Goal: Task Accomplishment & Management: Manage account settings

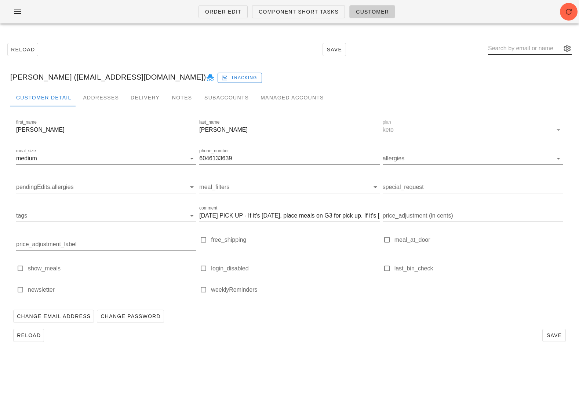
click at [528, 46] on input "text" at bounding box center [524, 49] width 73 height 12
paste input "luluu.go94@gmail.com"
type input "luluu.go94@gmail.com"
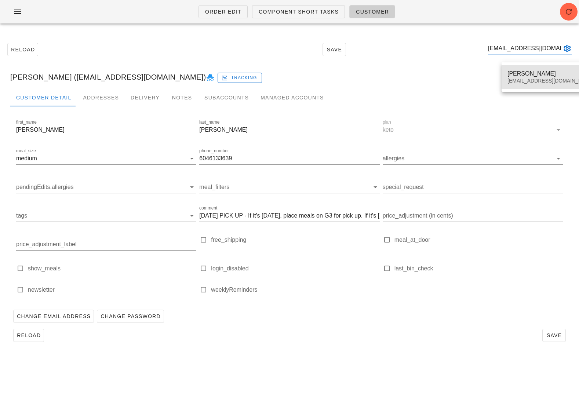
click at [522, 76] on div "Lourdes Gonzalez Arreola" at bounding box center [551, 73] width 87 height 7
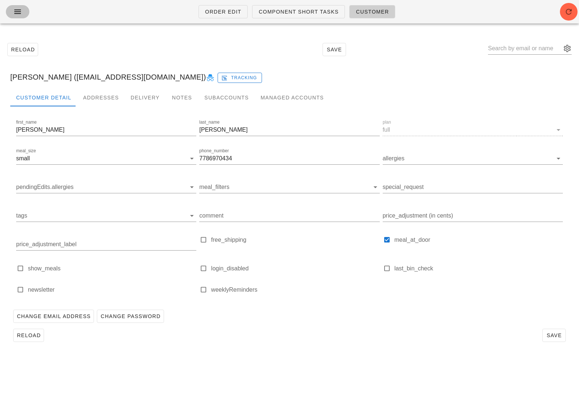
click at [15, 8] on icon "button" at bounding box center [17, 11] width 9 height 9
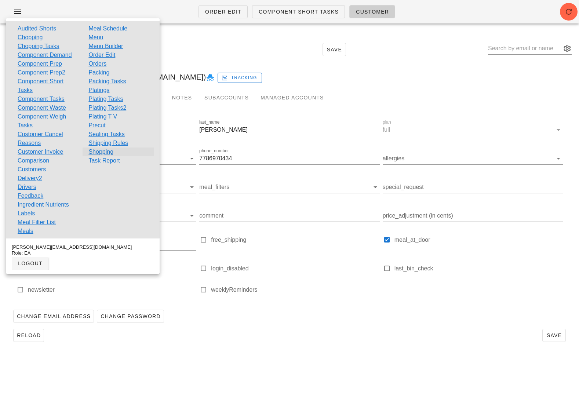
click at [103, 150] on link "Shopping" at bounding box center [100, 152] width 25 height 9
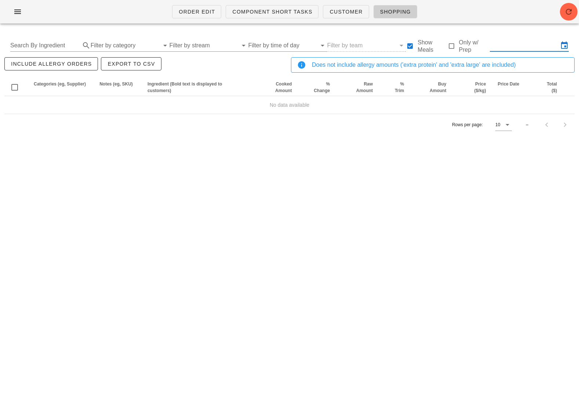
click at [532, 46] on input "text" at bounding box center [524, 46] width 69 height 12
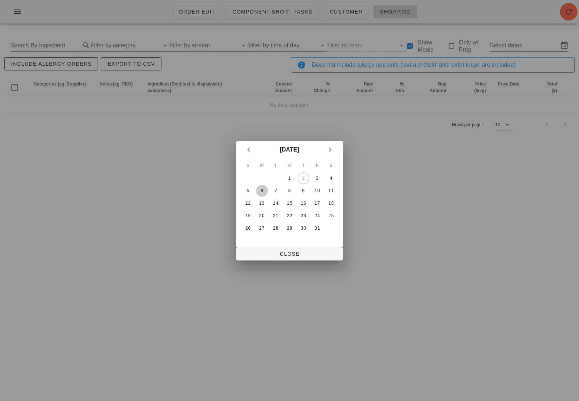
click at [262, 192] on div "6" at bounding box center [262, 190] width 12 height 5
click at [283, 192] on table "S M T W T F S 1 2 3 4 5 6 7 8 9 10 11 12 13 14 15 16 17 18 19 20 21 22 23 24 25…" at bounding box center [290, 197] width 98 height 76
click at [287, 192] on div "8" at bounding box center [290, 190] width 12 height 5
click at [292, 251] on span "Close" at bounding box center [289, 254] width 95 height 6
type input "Mon Oct 6 - Wed Oct 8"
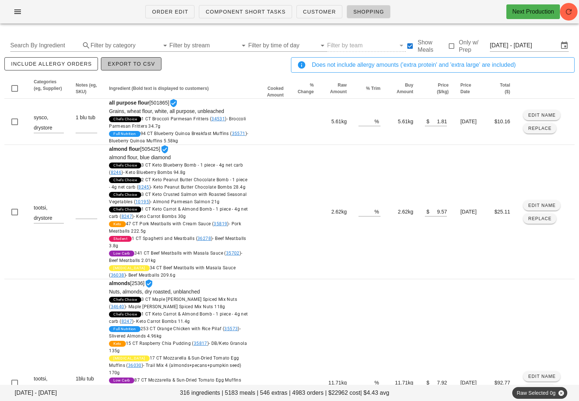
click at [120, 64] on span "Export to CSV" at bounding box center [131, 64] width 48 height 6
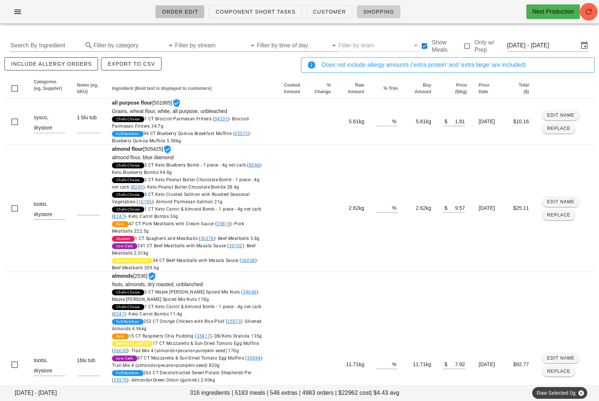
click at [183, 14] on span "Order Edit" at bounding box center [180, 12] width 37 height 6
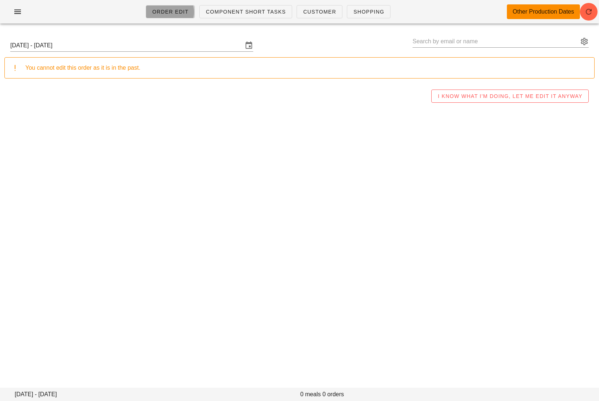
type input "Roneel Prasad (roneel.prasad08@gmail.com)"
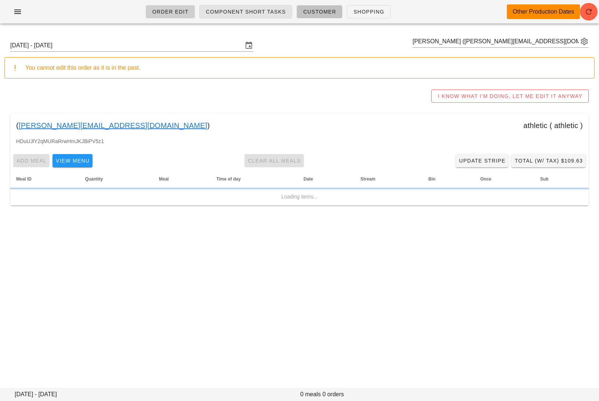
click at [321, 17] on link "Customer" at bounding box center [320, 11] width 46 height 13
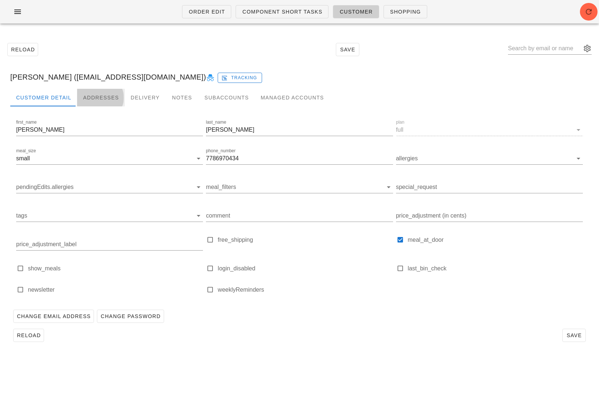
click at [101, 97] on div "Addresses" at bounding box center [101, 98] width 48 height 18
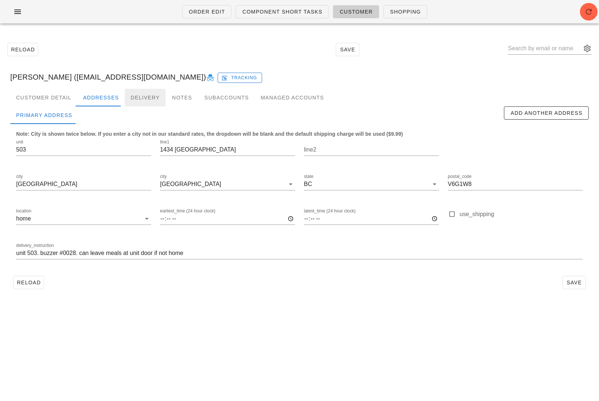
click at [133, 97] on div "Delivery" at bounding box center [145, 98] width 41 height 18
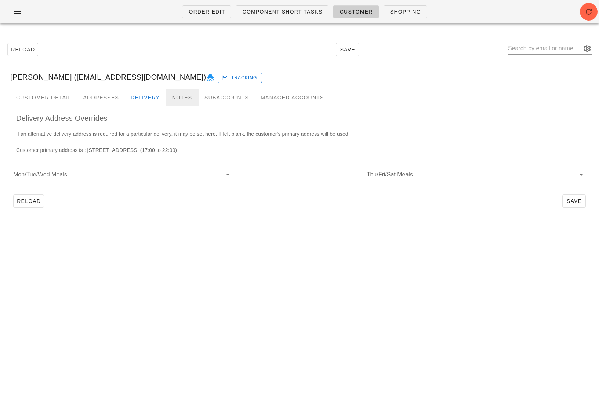
click at [178, 94] on div "Notes" at bounding box center [182, 98] width 33 height 18
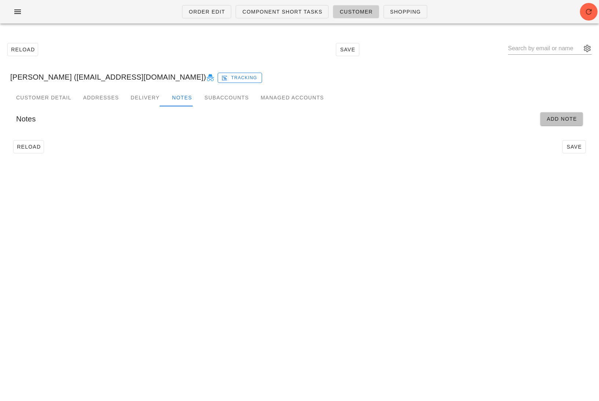
click at [565, 119] on span "Add Note" at bounding box center [561, 119] width 31 height 6
type input "Lourdes Gonzalez Arreola (luluu.go94@gmail.com)"
click at [133, 143] on input "Start" at bounding box center [77, 143] width 123 height 12
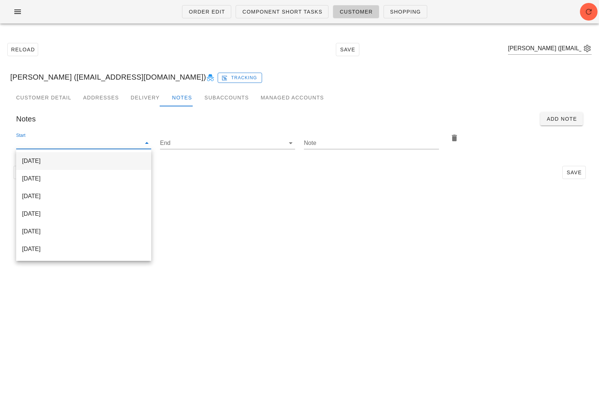
click at [132, 165] on div "[DATE]" at bounding box center [83, 161] width 123 height 7
type input "[DATE]"
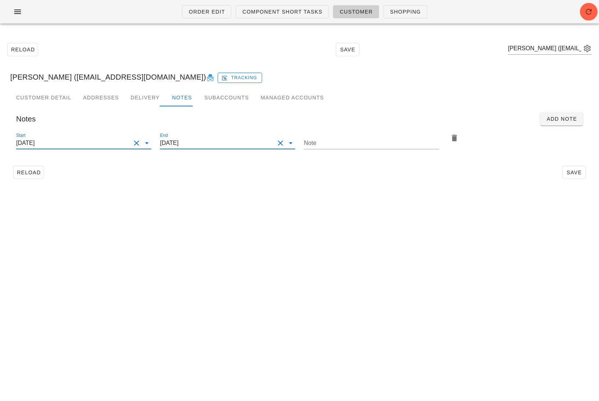
click at [229, 147] on input "[DATE]" at bounding box center [217, 143] width 115 height 12
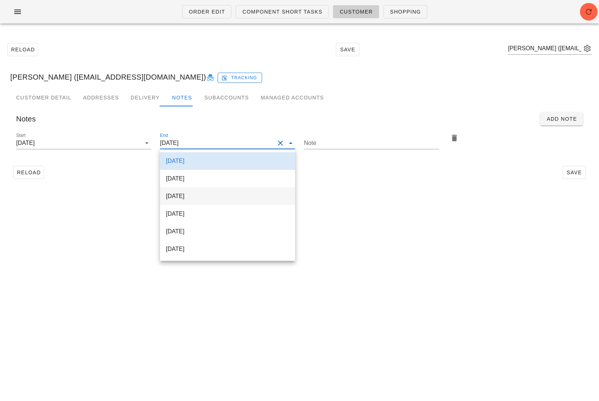
click at [218, 200] on div "2025-10-12" at bounding box center [227, 196] width 123 height 16
type input "2025-10-12"
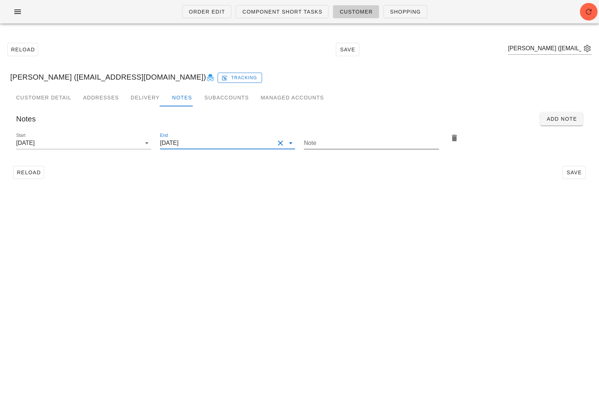
click at [336, 141] on input "Note" at bounding box center [371, 143] width 135 height 12
type input "please add 2x ice pack return bags"
click at [568, 172] on span "Save" at bounding box center [574, 173] width 17 height 6
click at [538, 45] on input "text" at bounding box center [544, 49] width 73 height 12
paste input "matthewdean.me@gmail.com"
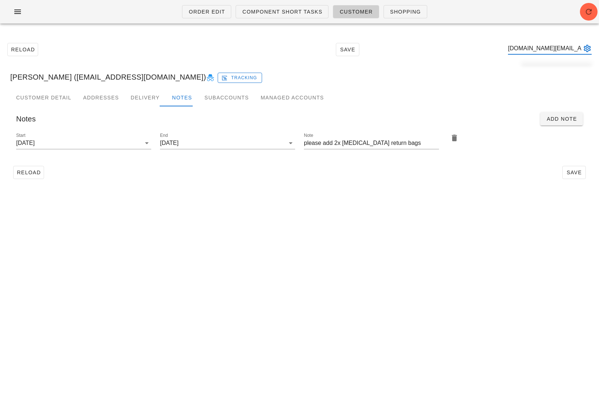
scroll to position [0, 18]
type input "matthewdean.me@gmail.com"
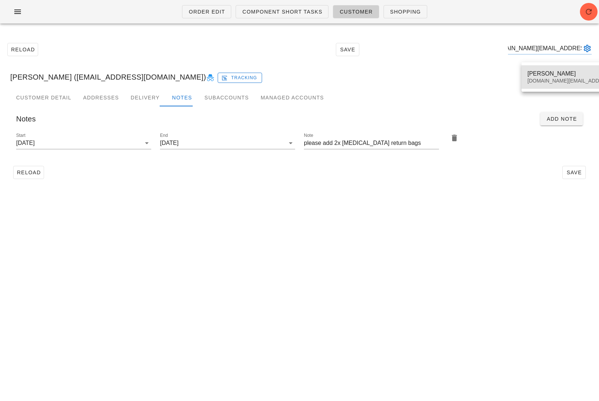
click at [542, 75] on div "Matthew Dean" at bounding box center [592, 73] width 128 height 7
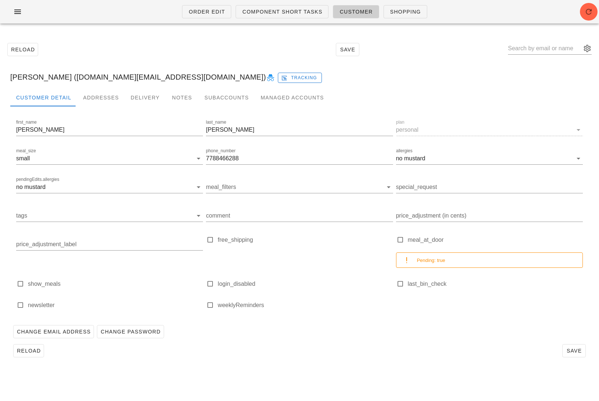
click at [266, 76] on icon at bounding box center [270, 77] width 9 height 9
click at [538, 49] on input "text" at bounding box center [544, 49] width 73 height 12
type input "nadeem"
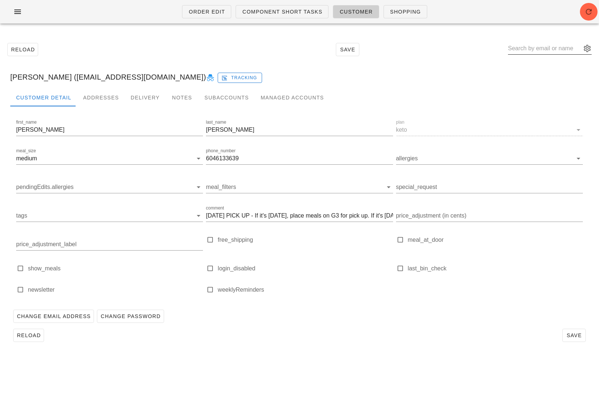
click at [539, 50] on input "text" at bounding box center [544, 49] width 73 height 12
paste input "matthewdean.me@gmail.com"
type input "matthewdean.me@gmail.com"
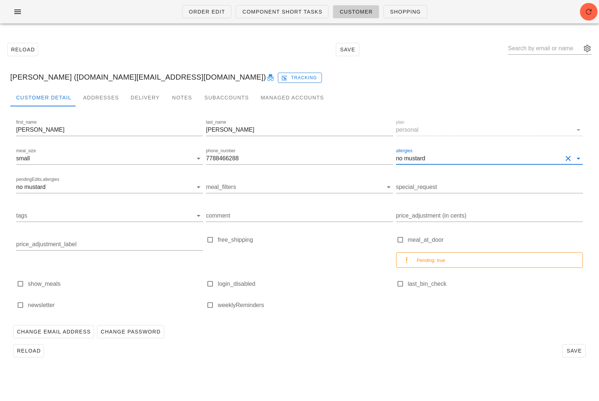
click at [480, 154] on input "allergies" at bounding box center [495, 159] width 136 height 12
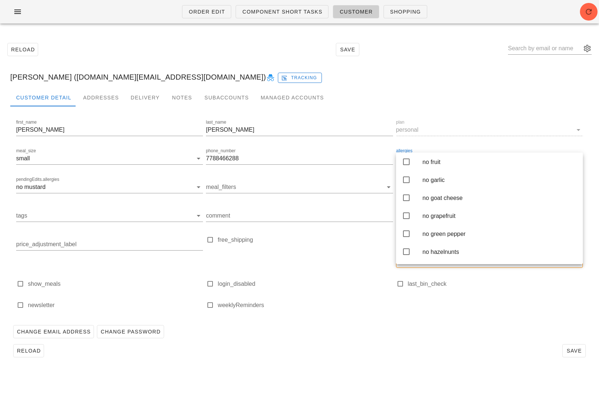
scroll to position [819, 0]
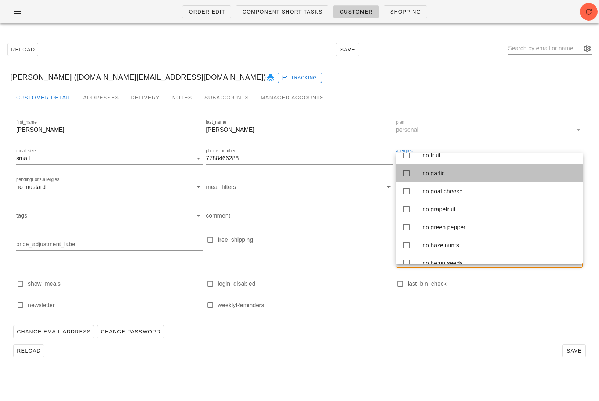
click at [473, 177] on div "no garlic" at bounding box center [500, 173] width 155 height 7
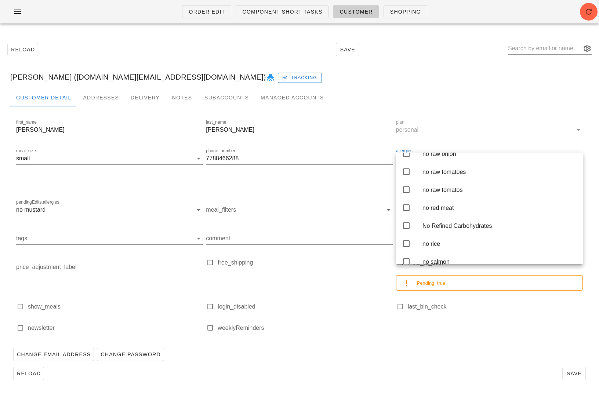
scroll to position [1505, 0]
click at [477, 161] on div "no raw onion" at bounding box center [500, 153] width 155 height 16
click at [501, 347] on div "Change Email Address Change Password" at bounding box center [299, 354] width 579 height 19
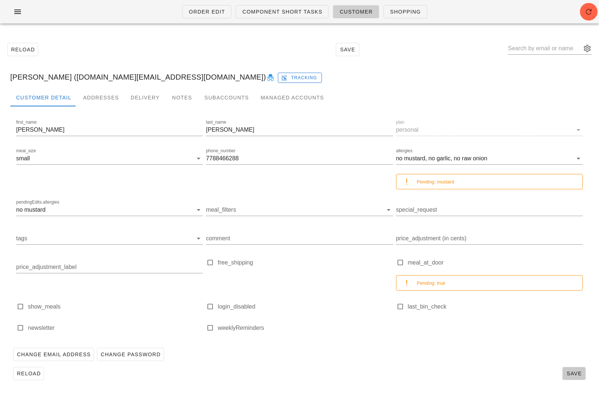
click at [574, 375] on span "Save" at bounding box center [574, 374] width 17 height 6
click at [537, 44] on input "text" at bounding box center [544, 49] width 73 height 12
paste input "lisa@connectedinteractive.com"
click at [555, 49] on input "lisa@connectedinteractive.com" at bounding box center [544, 49] width 73 height 12
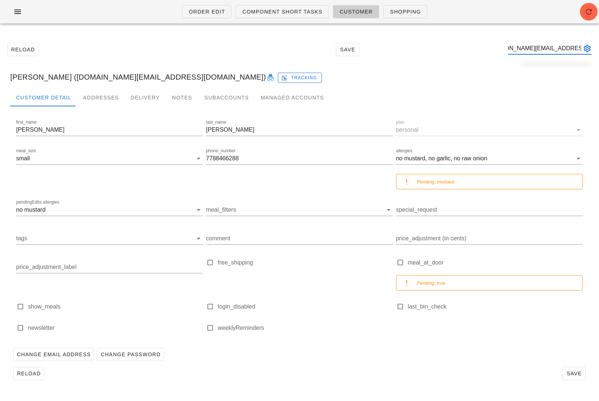
click at [579, 47] on button "appended action" at bounding box center [587, 48] width 9 height 9
type input "lisa@connectedinteractive.com"
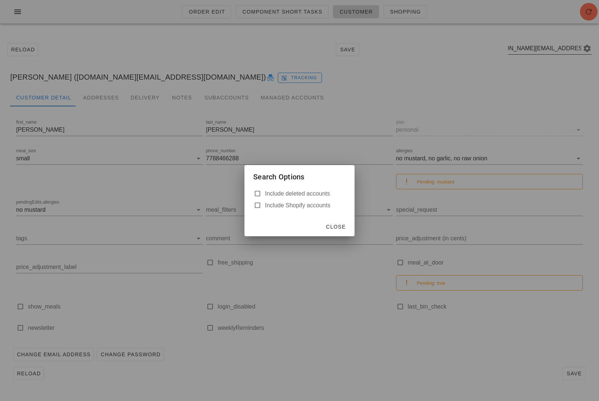
scroll to position [0, 0]
click at [306, 191] on label "Include deleted accounts" at bounding box center [305, 193] width 81 height 7
checkbox input "true"
click at [338, 224] on span "Close" at bounding box center [336, 227] width 20 height 6
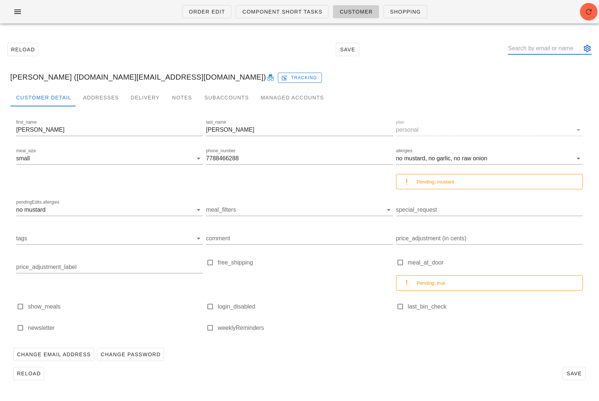
click at [555, 51] on input "text" at bounding box center [544, 49] width 73 height 12
paste input "lisa@connectedinteractive.com"
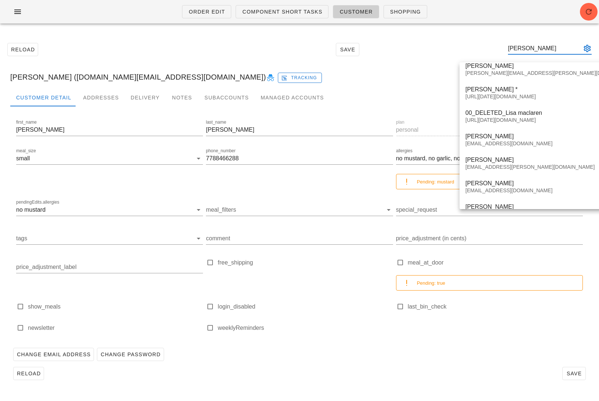
scroll to position [329, 0]
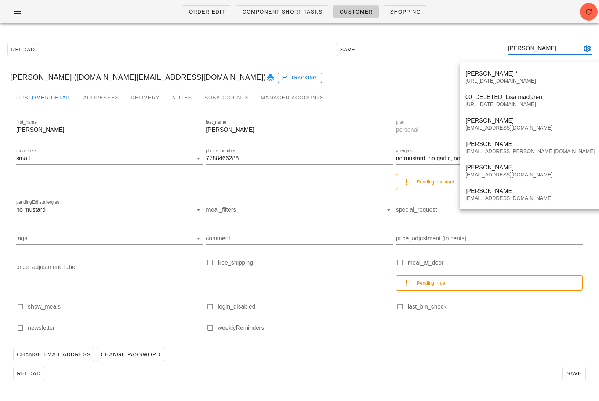
type input "lisa"
paste input "lisaamweaver@gmail.com"
type input "lisaamweaver@gmail.com"
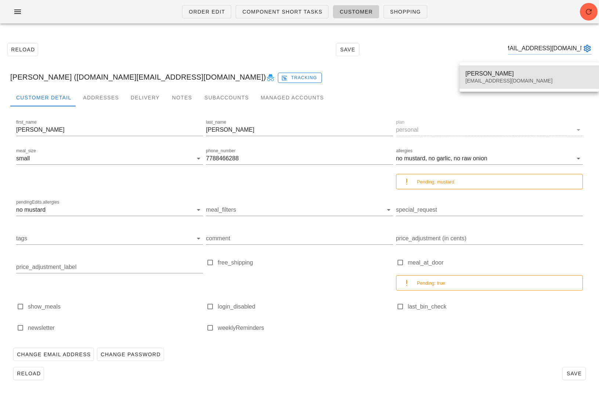
click at [483, 73] on div "Lisa Weaver" at bounding box center [530, 73] width 128 height 7
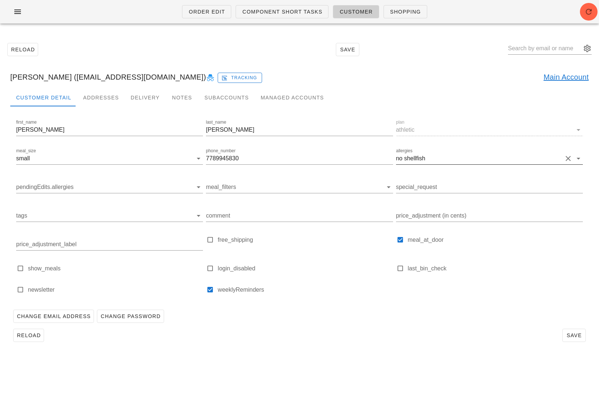
click at [569, 159] on button "Clear allergies" at bounding box center [568, 158] width 9 height 9
click at [571, 337] on span "Save" at bounding box center [574, 336] width 17 height 6
click at [556, 76] on link "Main Account" at bounding box center [566, 77] width 45 height 12
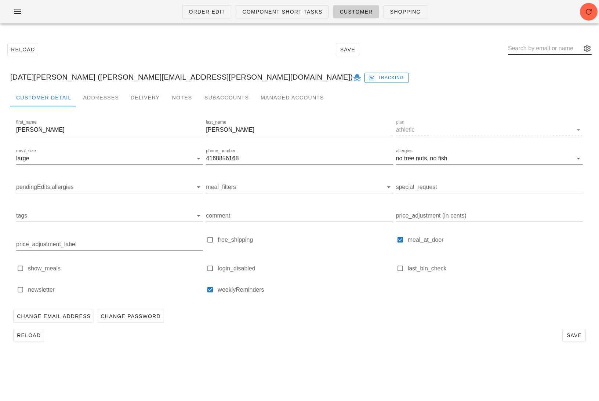
click at [538, 45] on input "text" at bounding box center [544, 49] width 73 height 12
paste input "marisa_cipollone007@rogers.com"
type input "marisa_cipollone007@rogers.com"
click at [533, 80] on div "marisa_cipollone007@rogers.com" at bounding box center [592, 81] width 129 height 6
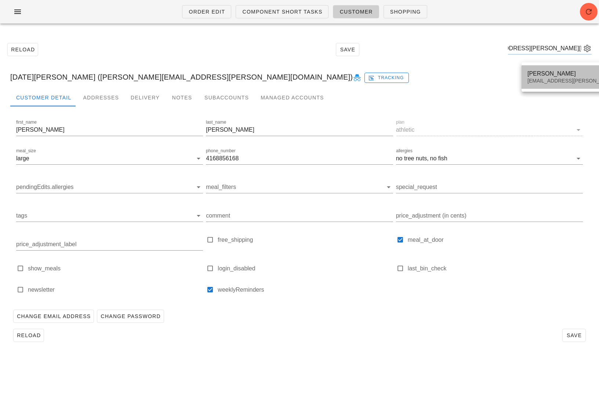
scroll to position [0, 0]
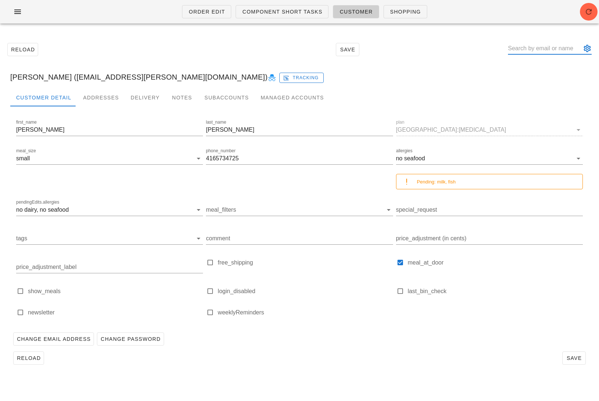
click at [532, 50] on input "text" at bounding box center [544, 49] width 73 height 12
paste input "sanzharkopzhassar@gmail.com"
type input "sanzharkopzhassar@gmail.com"
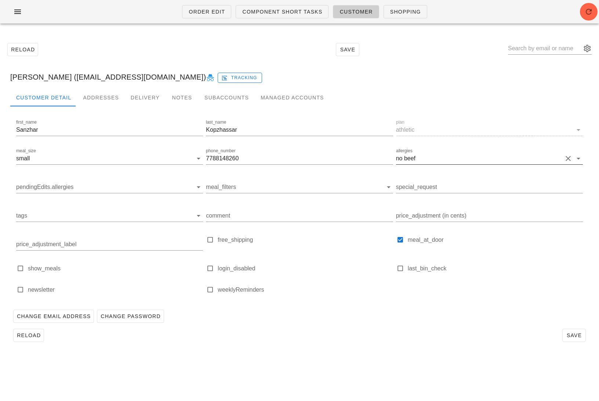
click at [569, 159] on button "Clear allergies" at bounding box center [568, 158] width 9 height 9
click at [574, 339] on button "Save" at bounding box center [575, 335] width 24 height 13
click at [532, 49] on input "text" at bounding box center [544, 49] width 73 height 12
paste input "Jessica.on.the.internet88@gmail.com"
type input "Jessica.on.the.internet88@gmail.com"
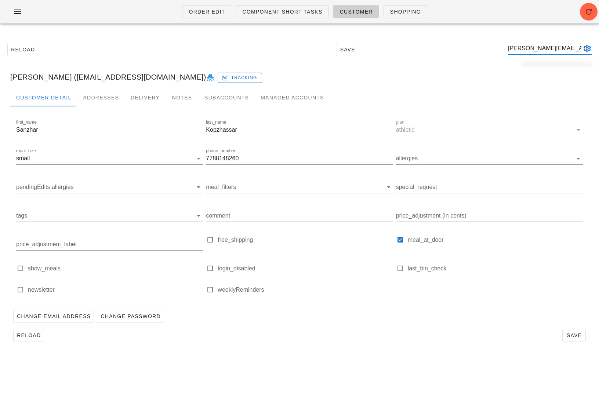
scroll to position [0, 37]
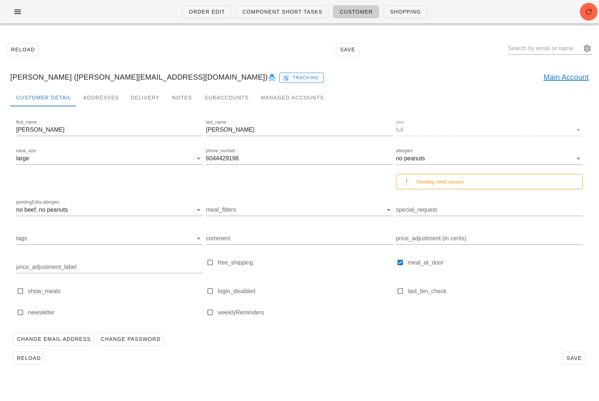
click at [566, 79] on link "Main Account" at bounding box center [566, 77] width 45 height 12
click at [553, 40] on div at bounding box center [550, 50] width 84 height 24
click at [546, 46] on input "text" at bounding box center [544, 49] width 73 height 12
paste input "pamil_malhi@hotmail.com"
type input "pamil_malhi@hotmail.com"
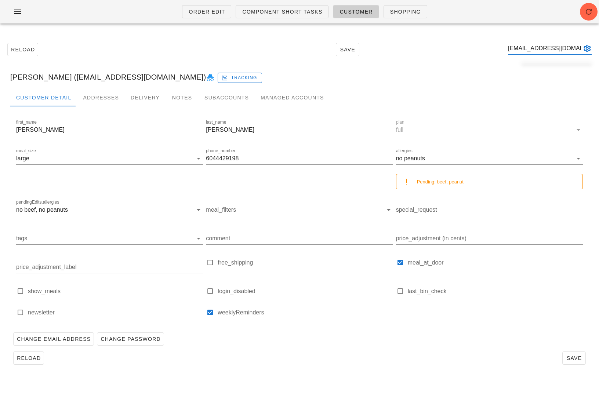
scroll to position [0, 9]
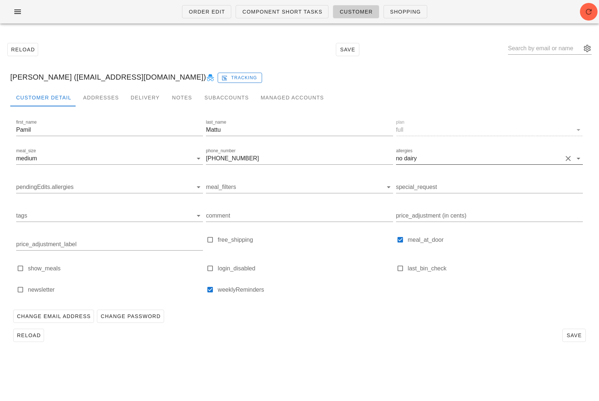
click at [565, 160] on button "Clear allergies" at bounding box center [568, 158] width 9 height 9
click at [575, 333] on span "Save" at bounding box center [574, 336] width 17 height 6
click at [572, 337] on span "Save" at bounding box center [574, 336] width 17 height 6
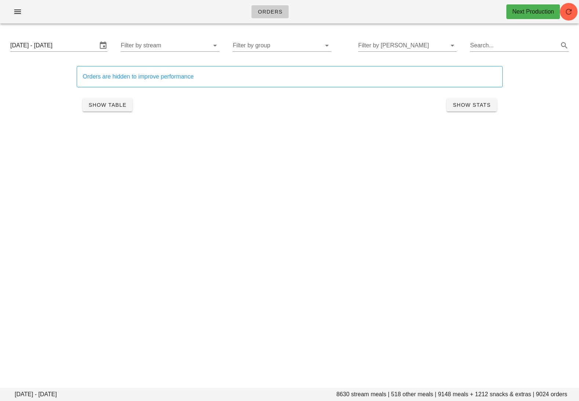
click at [190, 57] on div "Orders are hidden to improve performance Show Table Show Stats" at bounding box center [289, 91] width 571 height 68
click at [185, 48] on input "Filter by stream" at bounding box center [164, 46] width 87 height 12
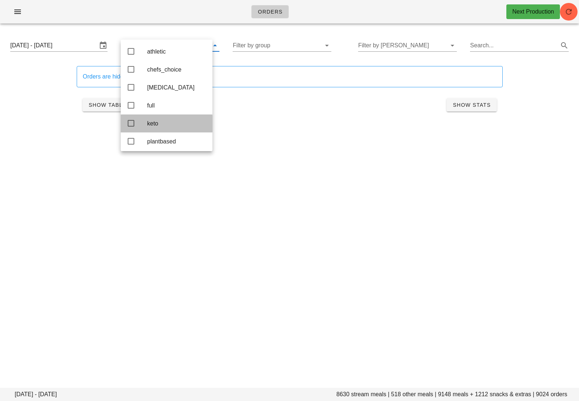
click at [167, 125] on div "keto" at bounding box center [176, 123] width 59 height 7
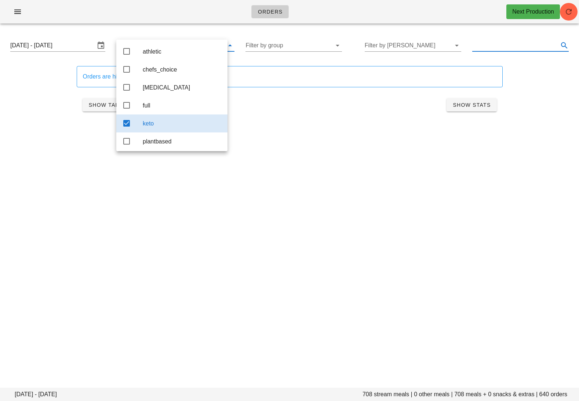
click at [496, 44] on input "text" at bounding box center [515, 46] width 85 height 12
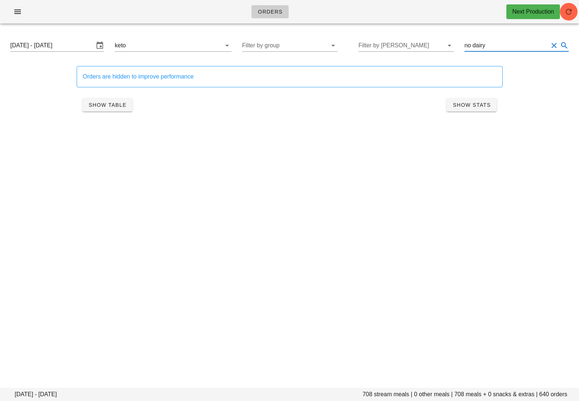
type input "no dairy"
click at [419, 153] on div "Orders Next Production Monday October 6 - Saturday October 11 708 stream meals …" at bounding box center [289, 200] width 579 height 401
click at [111, 111] on button "Show Table" at bounding box center [108, 104] width 50 height 13
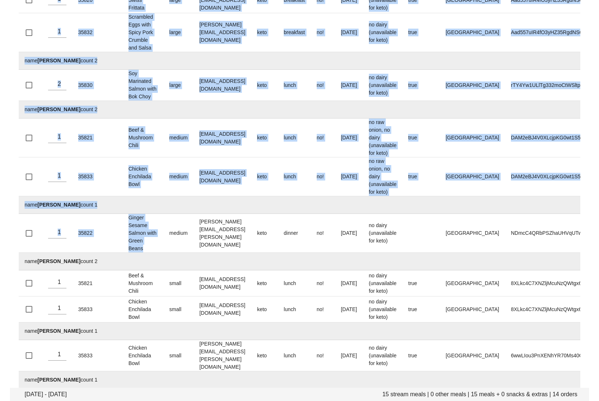
scroll to position [346, 0]
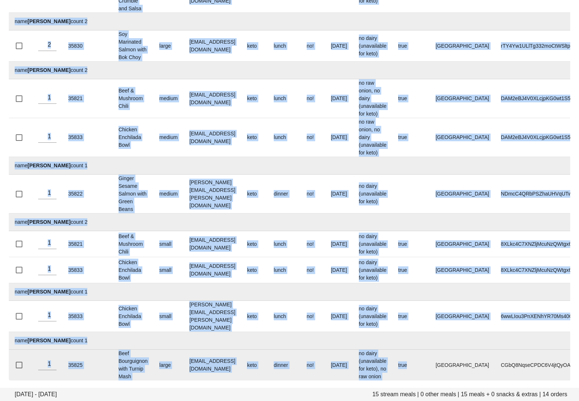
drag, startPoint x: 23, startPoint y: 104, endPoint x: 437, endPoint y: 374, distance: 493.8
click at [437, 374] on tbody "name Alyssa Lazzer count 4 1 35821 Beef & Mushroom Chili small sassa_69@hotmail…" at bounding box center [304, 76] width 590 height 608
copy tbody "name Alyssa Lazzer count 4 35821 Beef & Mushroom Chili small sassa_69@hotmail.c…"
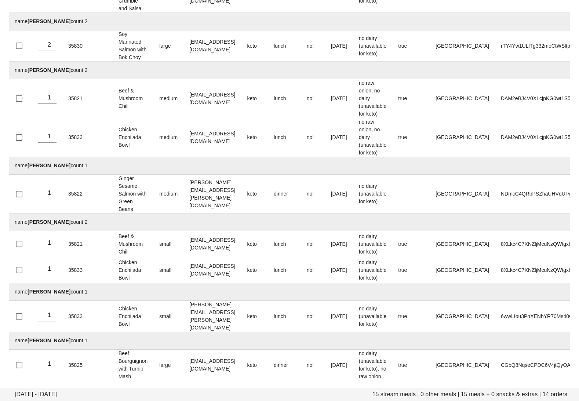
click at [256, 226] on td "name Nicole Nouch count 2" at bounding box center [304, 223] width 590 height 18
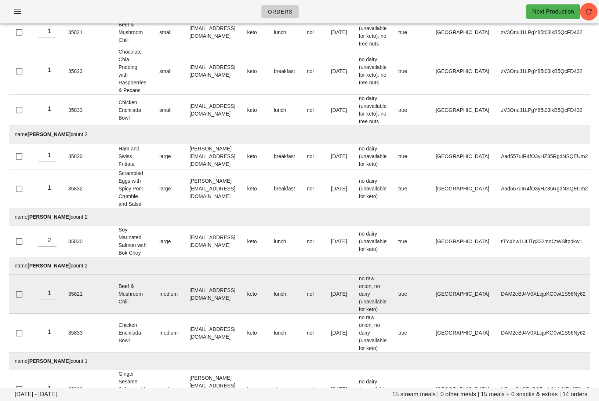
scroll to position [0, 0]
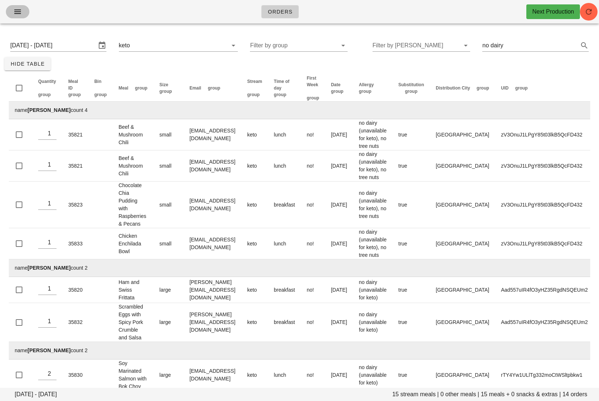
click at [22, 13] on icon "button" at bounding box center [17, 11] width 9 height 9
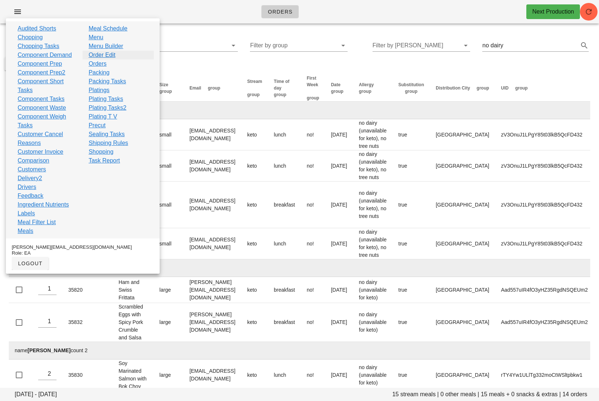
click at [104, 55] on link "Order Edit" at bounding box center [101, 55] width 27 height 9
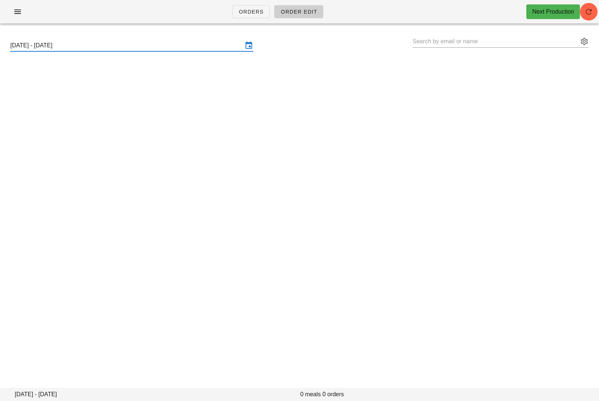
click at [95, 40] on input "Sunday October 5 - Saturday October 11" at bounding box center [126, 46] width 233 height 12
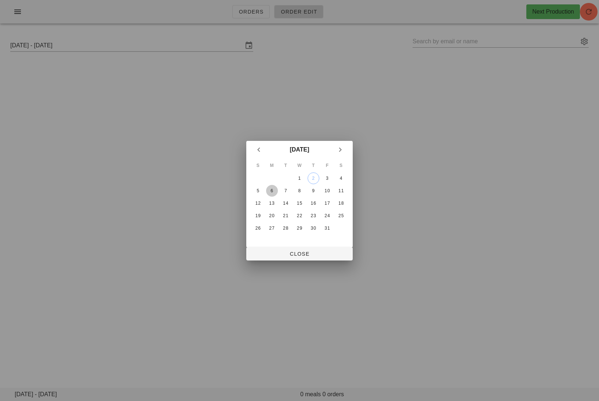
click at [274, 190] on div "6" at bounding box center [272, 190] width 12 height 5
click at [341, 189] on div "11" at bounding box center [341, 190] width 12 height 5
click at [271, 190] on div "6" at bounding box center [272, 190] width 12 height 5
click at [307, 248] on button "Close" at bounding box center [299, 254] width 106 height 13
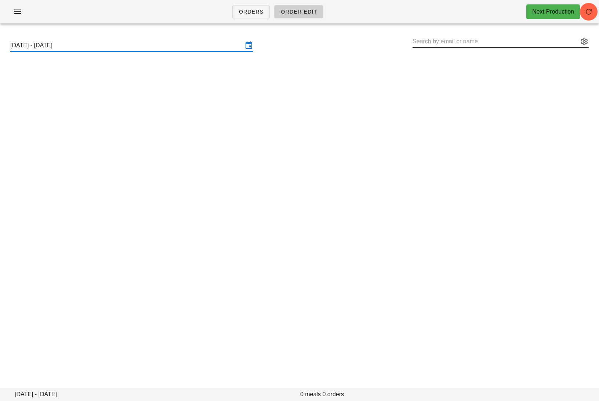
click at [434, 45] on input "text" at bounding box center [496, 42] width 166 height 12
paste input "adtech@warroominc.com"
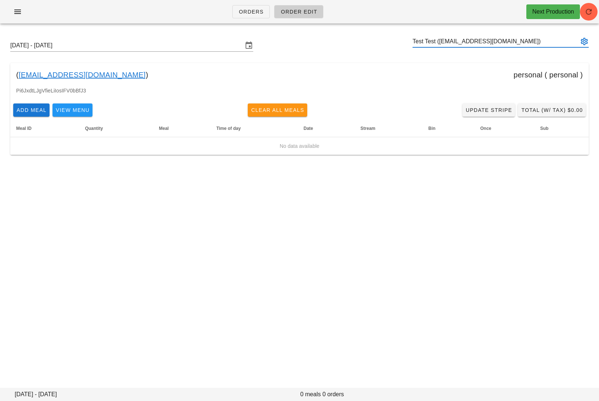
type input "Test Test (adtech@warroominc.com)"
click at [277, 108] on span "Clear All Meals" at bounding box center [278, 110] width 54 height 6
click at [464, 43] on input "text" at bounding box center [496, 42] width 166 height 12
paste input "Robertjdavis@live.ca"
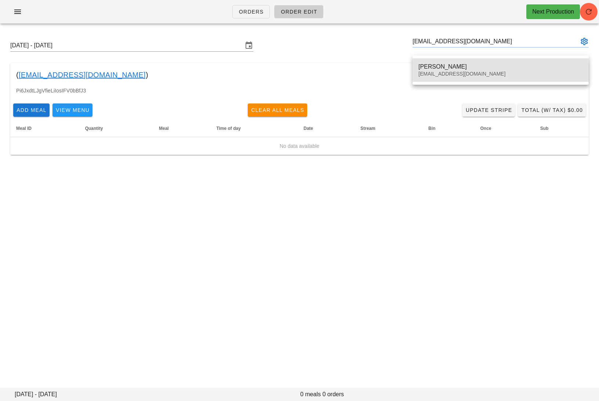
click at [422, 70] on div "Gary Davis Robertjdavis@live.ca" at bounding box center [501, 70] width 165 height 23
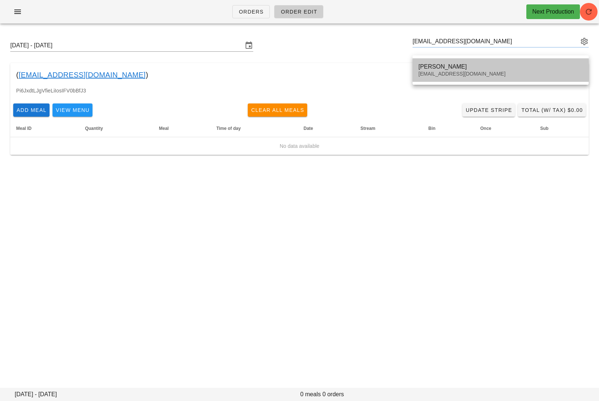
type input "Gary Davis (Robertjdavis@live.ca)"
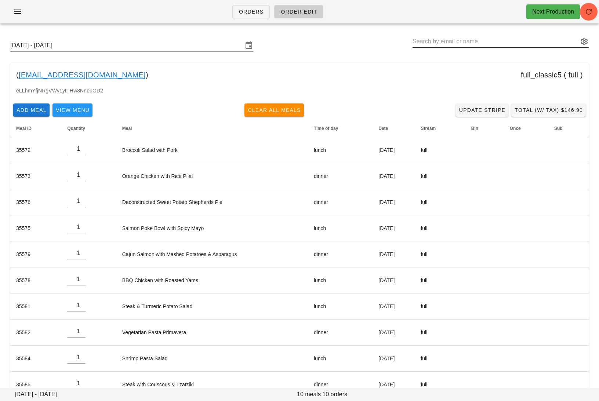
click at [508, 42] on input "text" at bounding box center [496, 42] width 166 height 12
paste input "Animesh.m92@gmail.com"
type input "Animesh.m92@gmail.com"
click at [478, 58] on div "Sunday October 5 - Saturday October 11 Animesh.m92@gmail.com ( Robertjdavis@liv…" at bounding box center [299, 218] width 599 height 379
click at [264, 3] on ul "Orders Order Edit" at bounding box center [278, 12] width 109 height 26
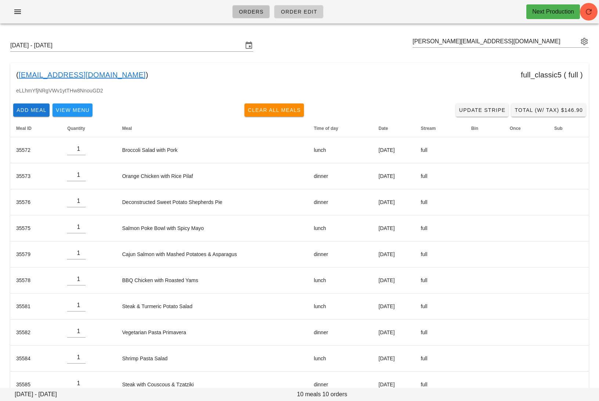
click at [253, 10] on span "Orders" at bounding box center [251, 12] width 25 height 6
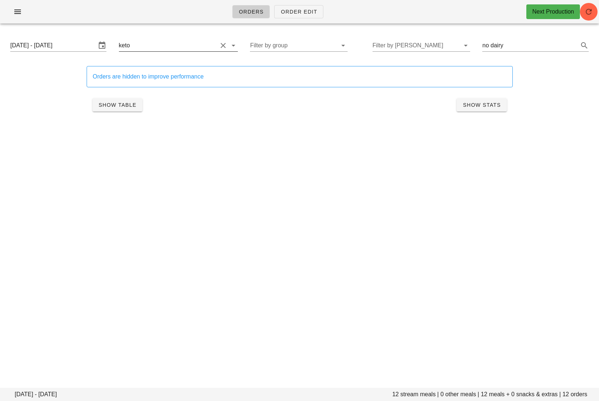
click at [219, 45] on button "Clear Filter by stream" at bounding box center [223, 45] width 9 height 9
click at [575, 46] on button "Clear Search..." at bounding box center [574, 45] width 9 height 9
click at [368, 181] on div "Orders Order Edit Next Production Monday October 6 - Saturday October 11 543 st…" at bounding box center [299, 200] width 599 height 401
drag, startPoint x: 473, startPoint y: 394, endPoint x: 459, endPoint y: 394, distance: 13.6
click at [459, 394] on footer "Monday October 6 - Saturday October 11 8667 stream meals | 523 other meals | 91…" at bounding box center [299, 394] width 599 height 13
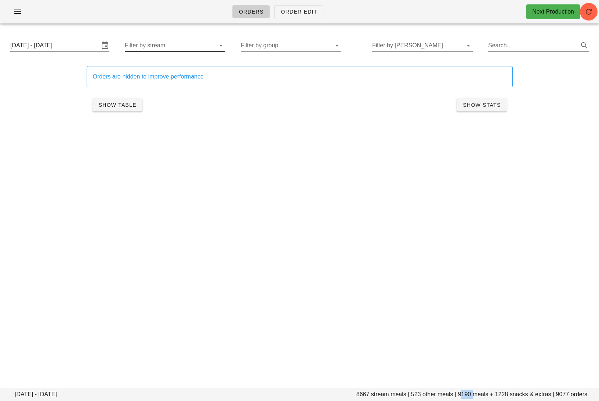
copy footer "9190"
click at [263, 45] on input "Filter by group" at bounding box center [285, 46] width 89 height 12
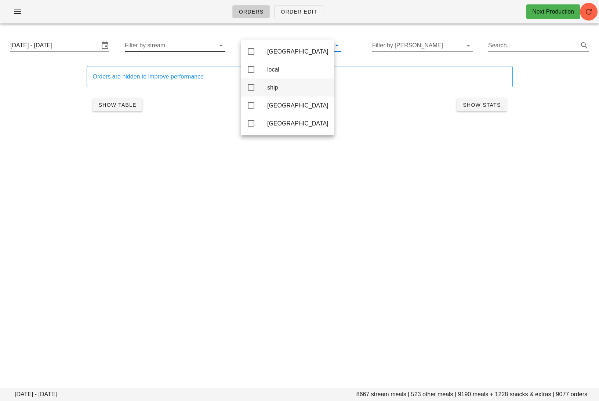
click at [267, 86] on div "ship" at bounding box center [288, 88] width 94 height 18
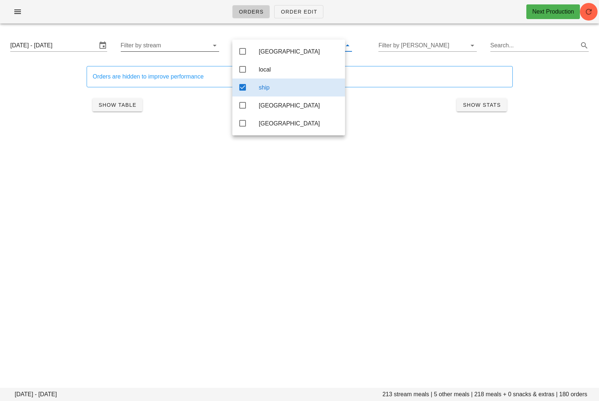
click at [267, 86] on div "ship" at bounding box center [299, 87] width 80 height 7
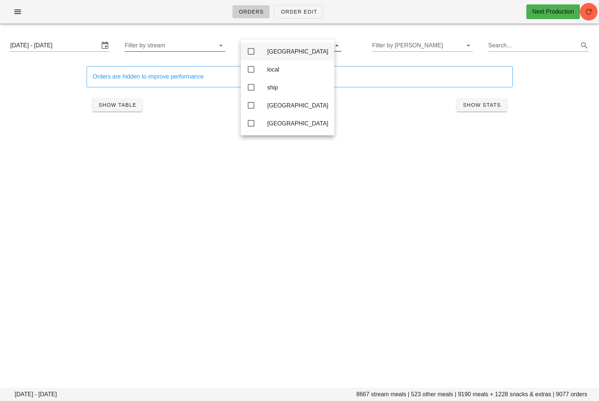
click at [258, 52] on div "Calgary" at bounding box center [288, 52] width 94 height 18
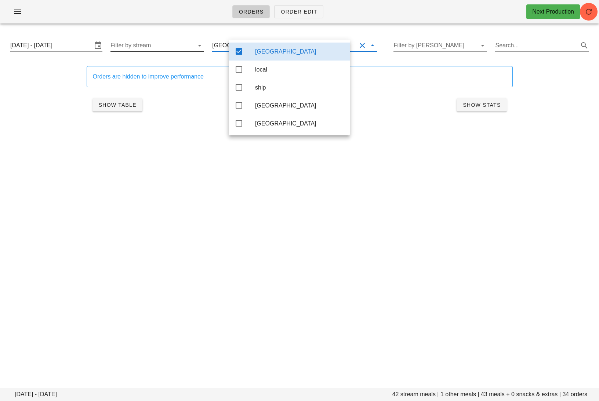
click at [258, 52] on div "Calgary" at bounding box center [299, 51] width 89 height 7
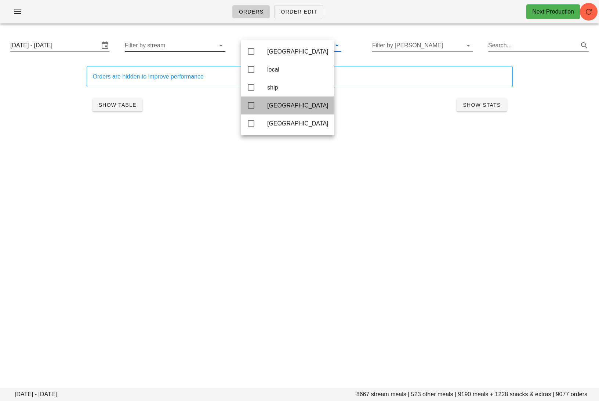
click at [274, 107] on div "toronto" at bounding box center [297, 105] width 61 height 7
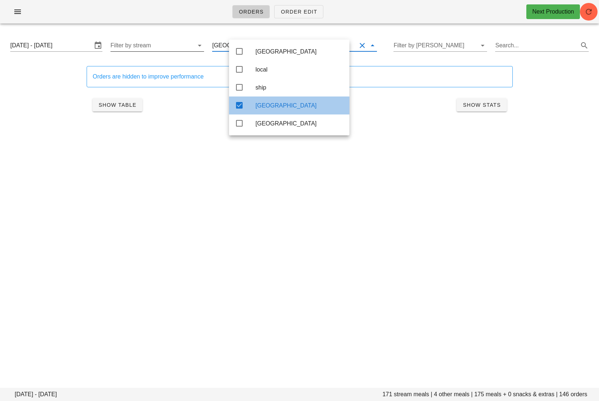
click at [274, 107] on div "toronto" at bounding box center [300, 105] width 88 height 7
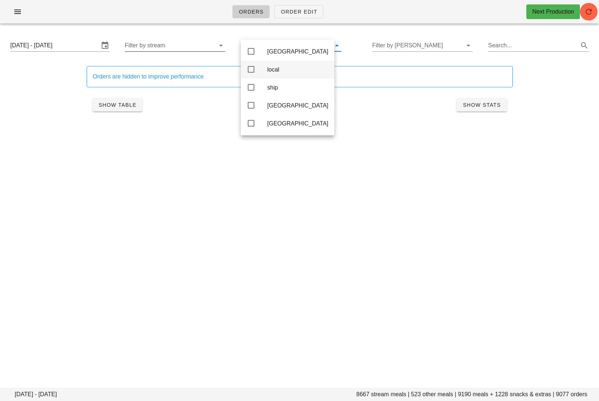
click at [254, 67] on icon at bounding box center [251, 69] width 9 height 9
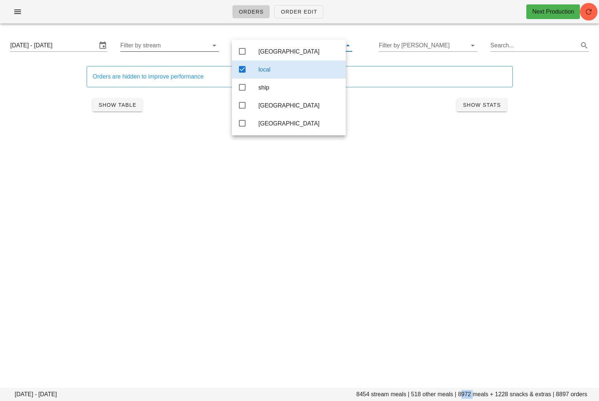
drag, startPoint x: 473, startPoint y: 395, endPoint x: 460, endPoint y: 395, distance: 12.5
click at [460, 395] on footer "Monday October 6 - Saturday October 11 8454 stream meals | 518 other meals | 89…" at bounding box center [299, 394] width 599 height 13
copy footer "8972"
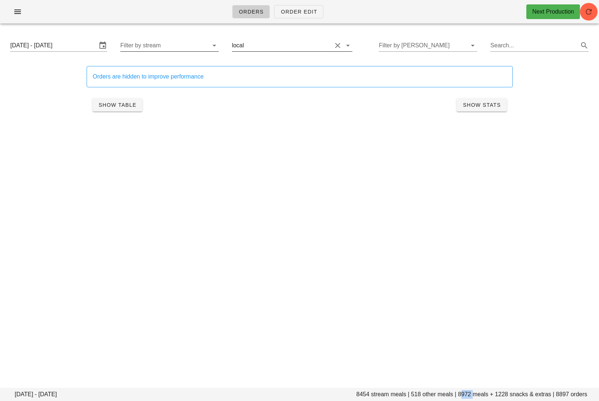
click at [333, 46] on button "Clear Filter by group" at bounding box center [337, 45] width 9 height 9
click at [519, 43] on input "Search..." at bounding box center [532, 46] width 89 height 12
click at [442, 176] on div "Orders Order Edit Next Production Monday October 6 - Saturday October 11 8667 s…" at bounding box center [299, 200] width 599 height 401
drag, startPoint x: 507, startPoint y: 43, endPoint x: 462, endPoint y: 44, distance: 44.8
click at [462, 44] on div "Monday October 6 - Saturday October 11 Filter by stream Filter by group Filter …" at bounding box center [299, 46] width 590 height 24
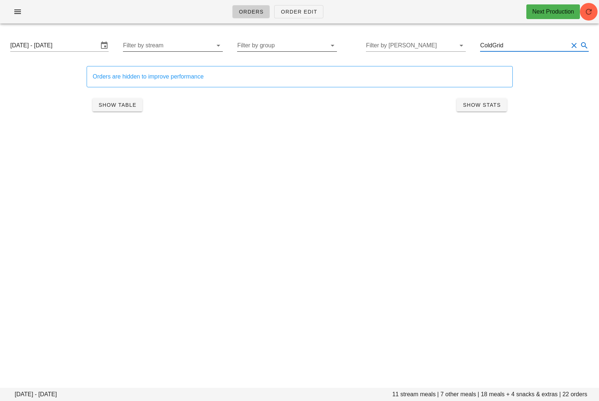
click at [256, 173] on div "Orders Order Edit Next Production Monday October 6 - Saturday October 11 11 str…" at bounding box center [299, 200] width 599 height 401
click at [120, 100] on button "Show Table" at bounding box center [118, 104] width 50 height 13
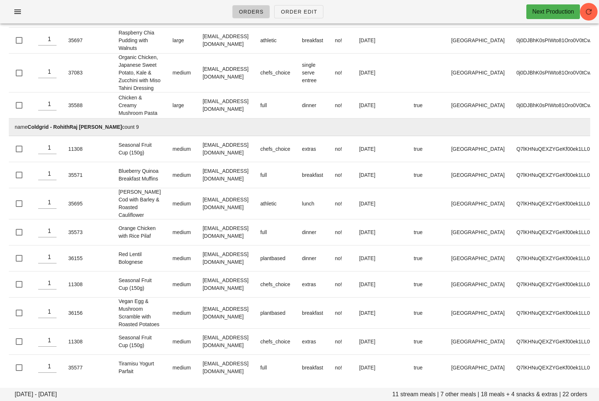
scroll to position [416, 0]
drag, startPoint x: 106, startPoint y: 97, endPoint x: 59, endPoint y: 97, distance: 47.0
copy td "Cheng-Fa Aaron Shen"
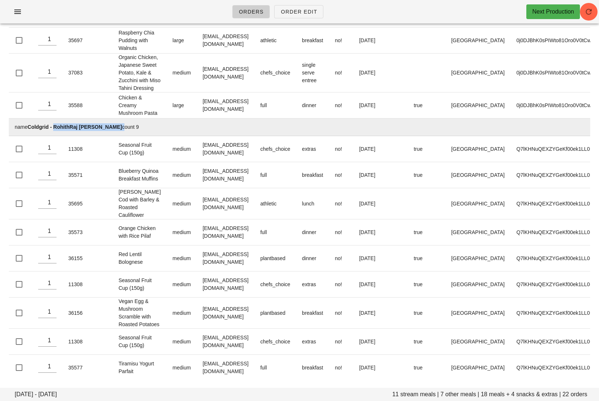
drag, startPoint x: 96, startPoint y: 348, endPoint x: 55, endPoint y: 349, distance: 41.1
click at [55, 136] on td "name Coldgrid - RohithRaj pokala count 9" at bounding box center [307, 128] width 597 height 18
copy td "RohithRaj pokala"
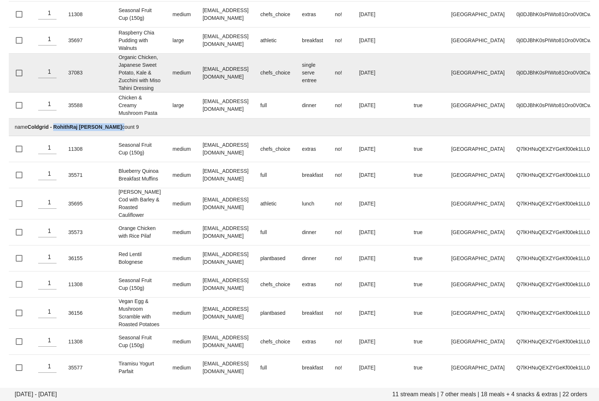
scroll to position [679, 0]
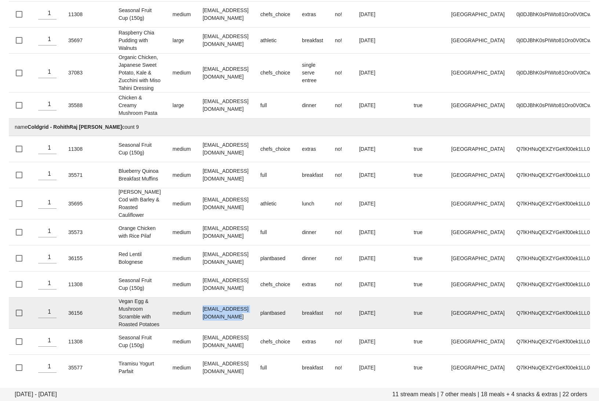
drag, startPoint x: 264, startPoint y: 302, endPoint x: 185, endPoint y: 302, distance: 78.6
click at [197, 302] on td "deshanmadusanka24@gmail.com" at bounding box center [226, 313] width 58 height 31
copy td "deshanmadusanka24@gmail.com"
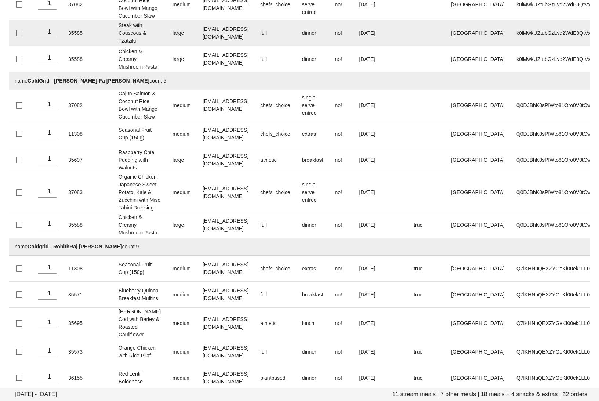
scroll to position [0, 0]
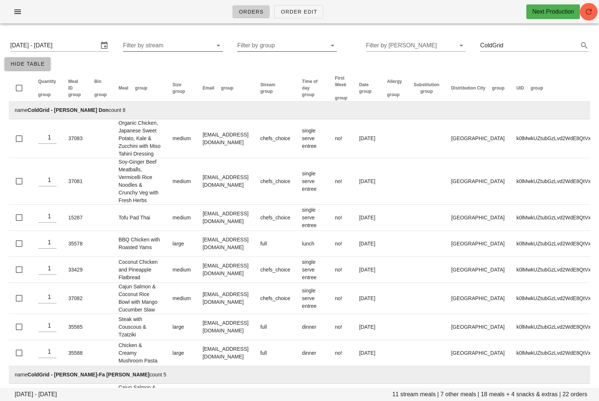
click at [33, 62] on span "Hide Table" at bounding box center [27, 64] width 35 height 6
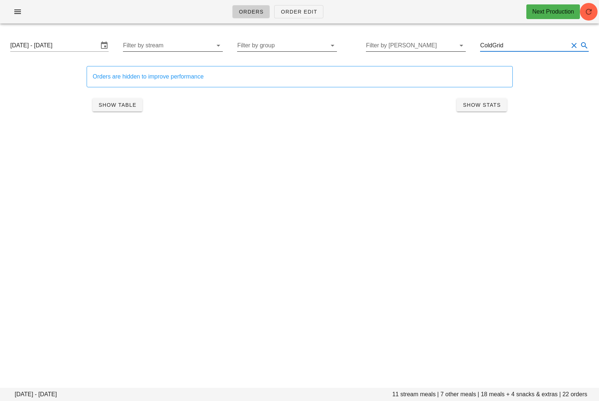
drag, startPoint x: 525, startPoint y: 47, endPoint x: 434, endPoint y: 40, distance: 91.0
click at [435, 40] on div "Monday October 6 - Saturday October 11 Filter by stream Filter by group Filter …" at bounding box center [299, 46] width 590 height 24
type input "s"
click at [201, 44] on input "Filter by stream" at bounding box center [169, 46] width 89 height 12
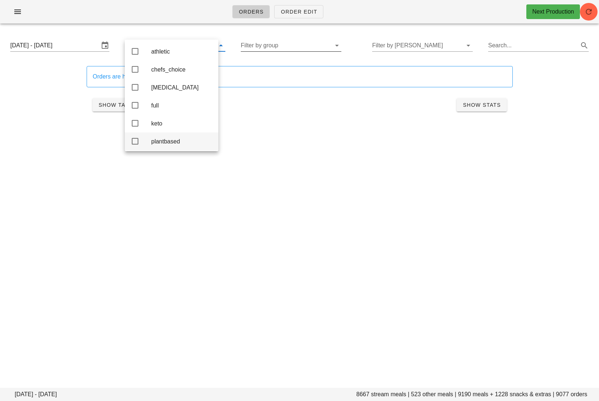
scroll to position [25, 0]
click at [189, 136] on div "student" at bounding box center [181, 139] width 61 height 7
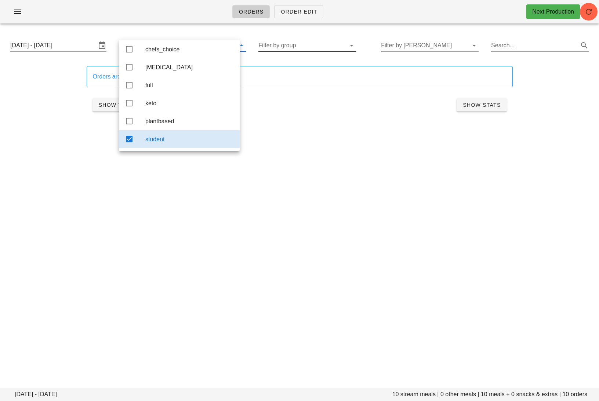
click at [309, 201] on div "Orders Order Edit Next Production Monday October 6 - Saturday October 11 10 str…" at bounding box center [299, 200] width 599 height 401
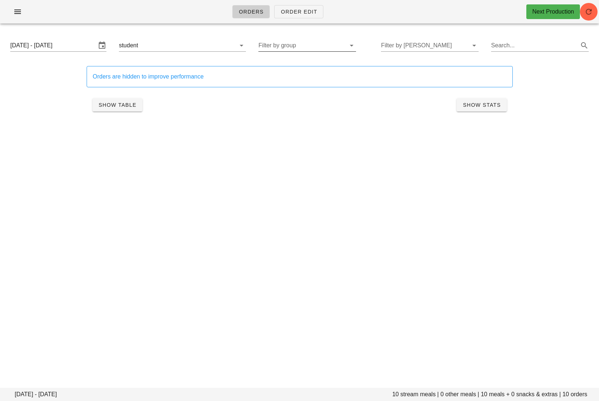
click at [227, 45] on button "Clear Filter by stream" at bounding box center [231, 45] width 9 height 9
click at [418, 42] on input "text" at bounding box center [416, 46] width 89 height 12
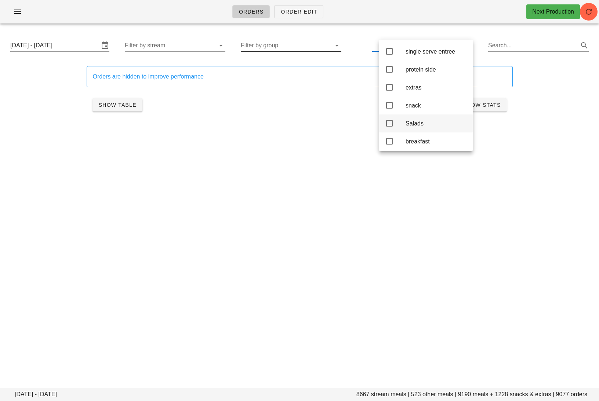
click at [398, 130] on div "Salads" at bounding box center [426, 124] width 94 height 18
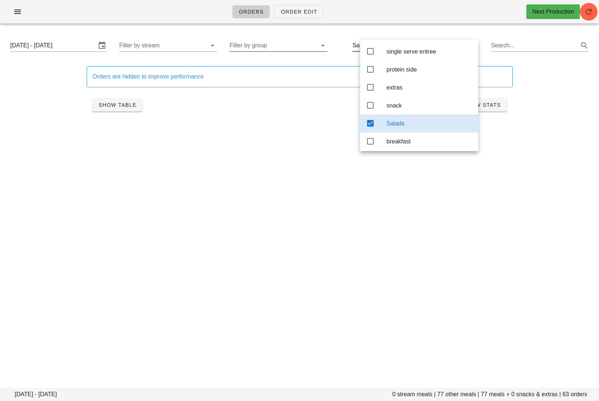
click at [398, 127] on div "Salads" at bounding box center [430, 123] width 86 height 7
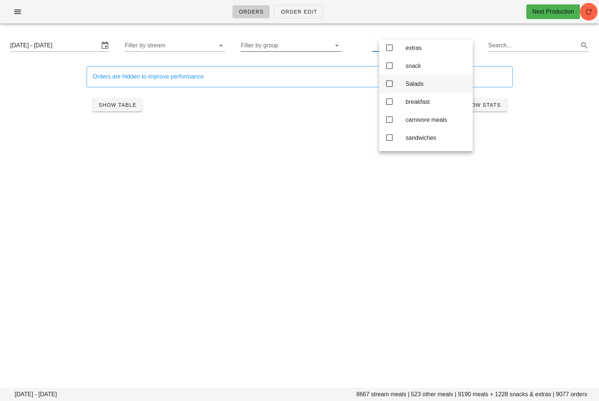
scroll to position [40, 0]
click at [398, 129] on div "carnivore meals" at bounding box center [426, 120] width 94 height 18
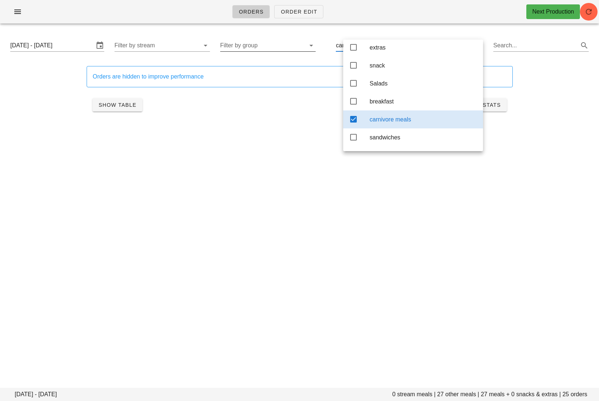
click at [360, 123] on div "carnivore meals" at bounding box center [413, 120] width 140 height 18
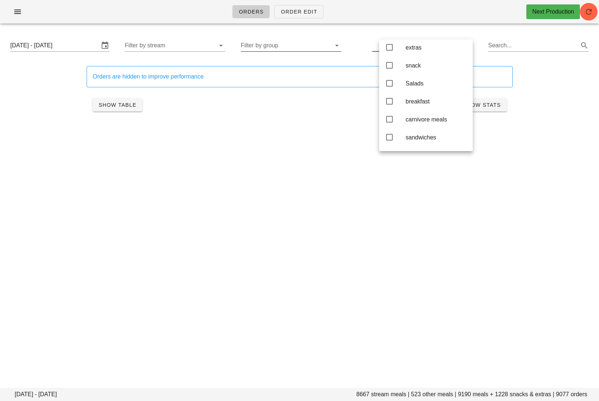
click at [267, 135] on div "Monday October 6 - Saturday October 11 8667 stream meals | 523 other meals | 91…" at bounding box center [299, 85] width 599 height 112
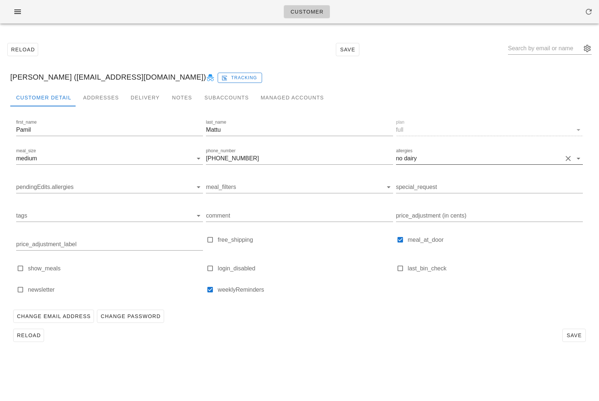
click at [566, 157] on button "Clear allergies" at bounding box center [568, 158] width 9 height 9
click at [514, 348] on div "Customer Detail Addresses Delivery Notes Subaccounts Managed Accounts first_nam…" at bounding box center [299, 220] width 590 height 262
click at [571, 330] on button "Save" at bounding box center [575, 335] width 24 height 13
click at [535, 46] on input "text" at bounding box center [544, 49] width 73 height 12
paste input "adtech@warroominc.com"
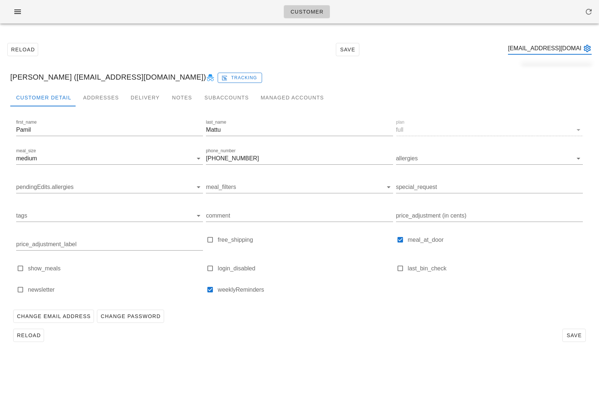
scroll to position [0, 6]
type input "adtech@warroominc.com"
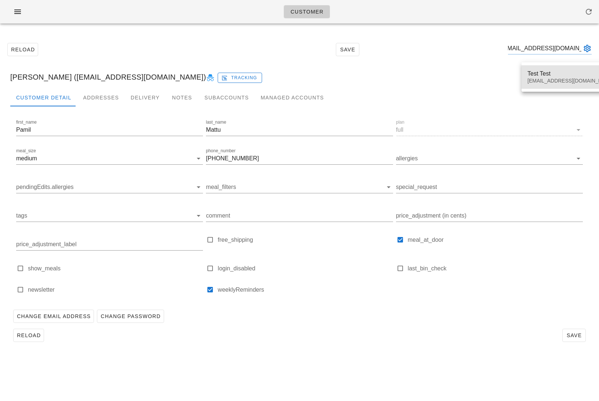
click at [541, 77] on div "Test Test adtech@warroominc.com" at bounding box center [571, 77] width 87 height 23
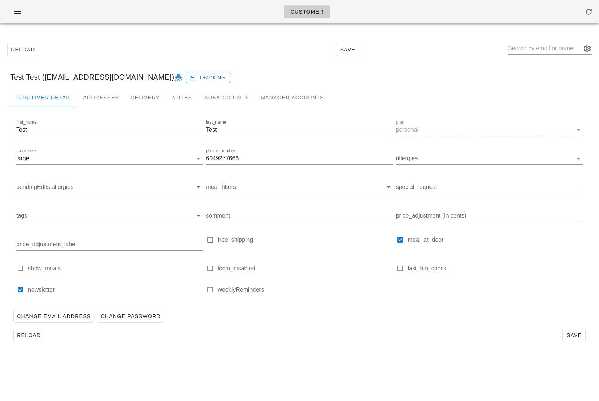
click at [174, 76] on icon at bounding box center [178, 77] width 9 height 9
click at [550, 51] on input "text" at bounding box center [544, 49] width 73 height 12
paste input "Robertjdavis@live.ca"
type input "Robertjdavis@live.ca"
click at [206, 77] on icon at bounding box center [210, 77] width 9 height 9
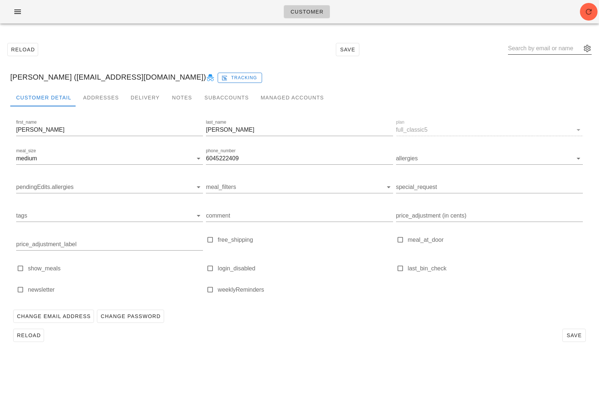
click at [543, 45] on input "text" at bounding box center [544, 49] width 73 height 12
paste input "[EMAIL_ADDRESS][DOMAIN_NAME]"
type input "[EMAIL_ADDRESS][DOMAIN_NAME]"
click at [548, 77] on div "[PERSON_NAME]" at bounding box center [571, 73] width 87 height 7
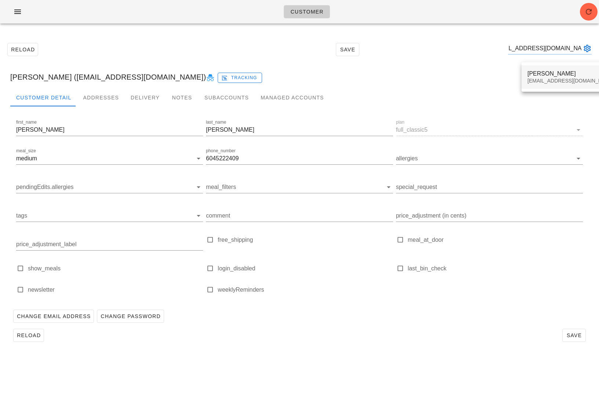
scroll to position [0, 0]
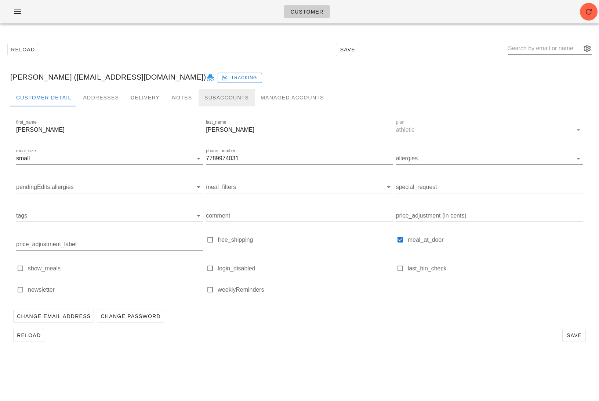
click at [214, 95] on div "Subaccounts" at bounding box center [227, 98] width 56 height 18
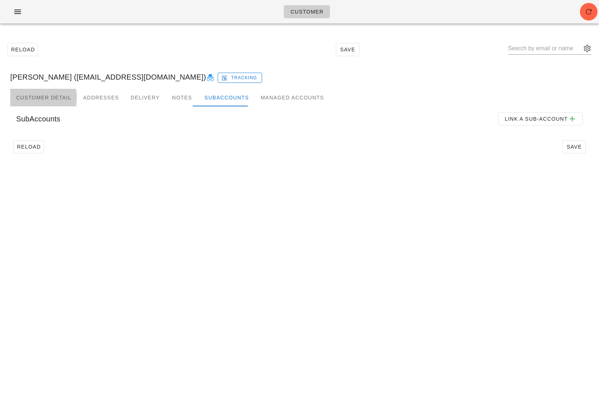
click at [51, 97] on div "Customer Detail" at bounding box center [43, 98] width 67 height 18
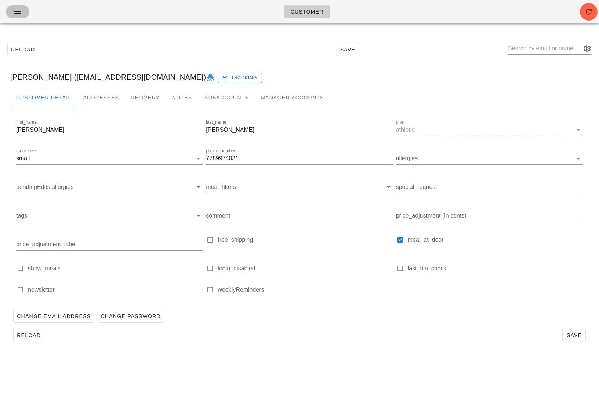
click at [9, 12] on button "button" at bounding box center [18, 11] width 24 height 13
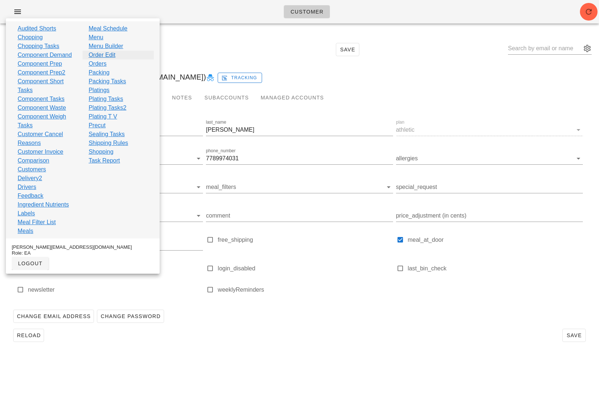
click at [103, 55] on link "Order Edit" at bounding box center [101, 55] width 27 height 9
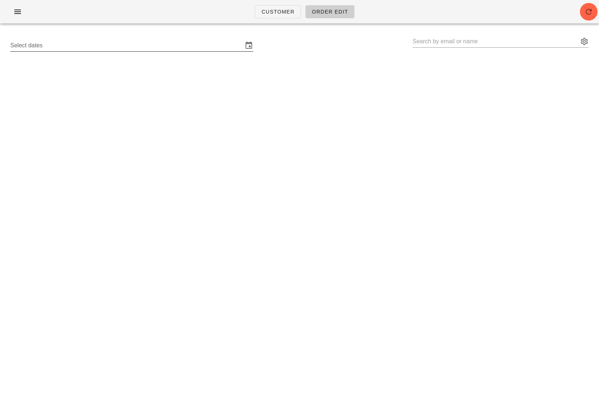
click at [138, 49] on input "Select dates" at bounding box center [126, 46] width 233 height 12
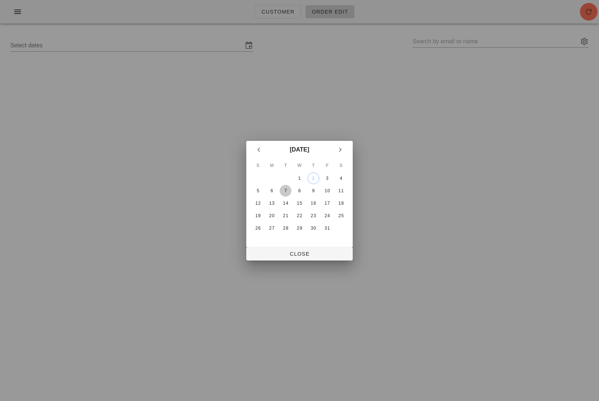
click at [287, 191] on div "7" at bounding box center [286, 190] width 12 height 5
click at [306, 244] on div "S M T W T F S 1 2 3 4 5 6 7 8 9 10 11 12 13 14 15 16 17 18 19 20 21 22 23 24 25…" at bounding box center [299, 203] width 106 height 89
click at [307, 249] on button "Close" at bounding box center [299, 254] width 106 height 13
type input "[DATE] - [DATE]"
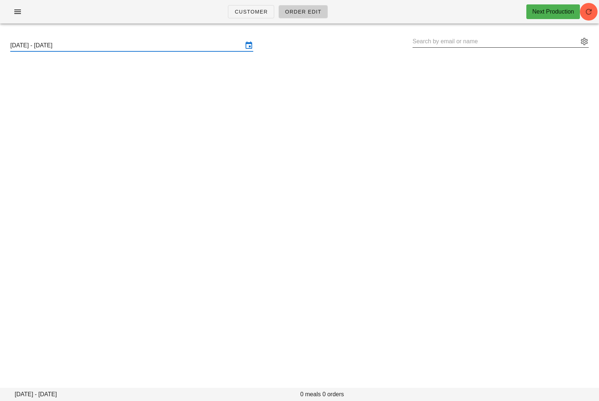
click at [586, 41] on button "appended action" at bounding box center [584, 41] width 9 height 9
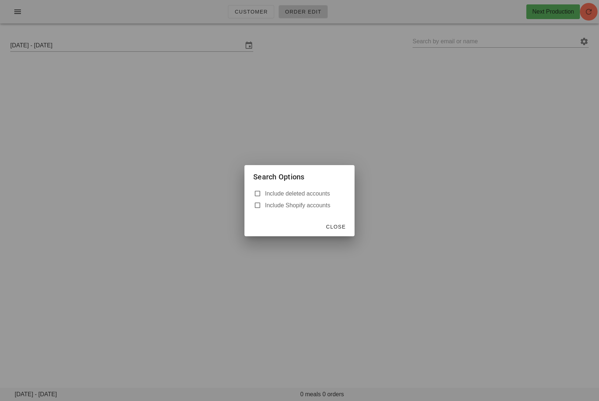
click at [274, 192] on label "Include deleted accounts" at bounding box center [305, 193] width 81 height 7
checkbox input "true"
click at [335, 230] on span "Close" at bounding box center [336, 227] width 20 height 6
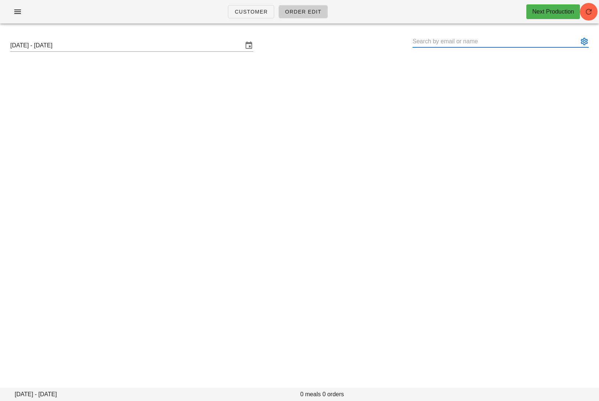
click at [447, 42] on input "text" at bounding box center [496, 42] width 166 height 12
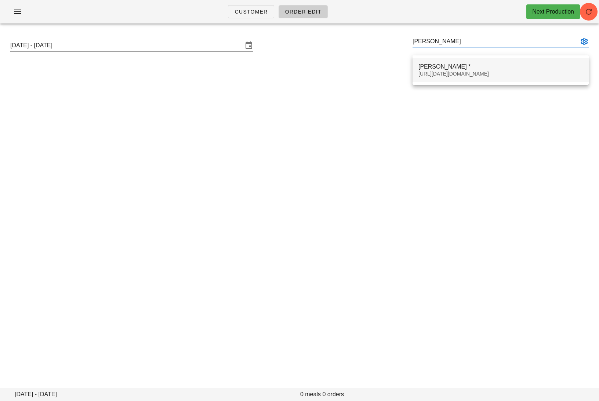
type input "[PERSON_NAME] * ([URL][DATE][DOMAIN_NAME])"
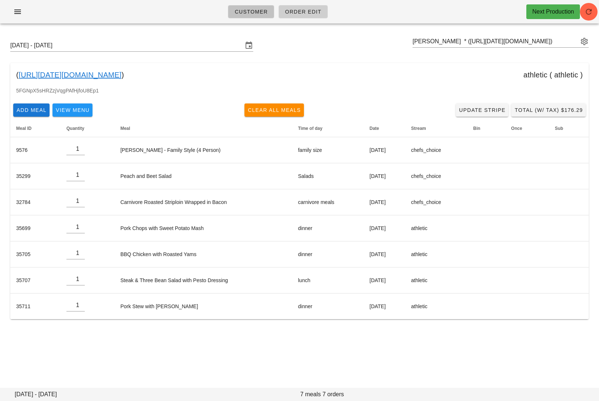
click at [245, 10] on span "Customer" at bounding box center [250, 12] width 33 height 6
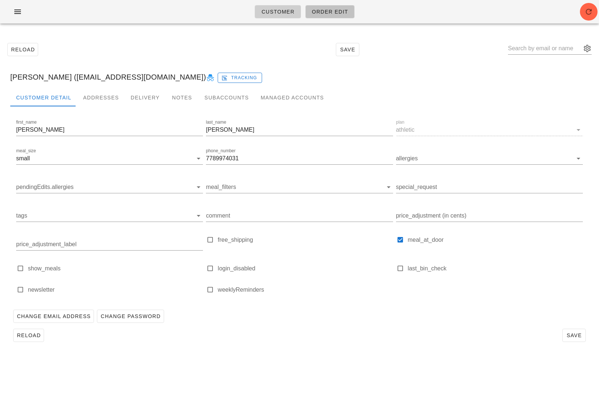
click at [328, 14] on span "Order Edit" at bounding box center [330, 12] width 37 height 6
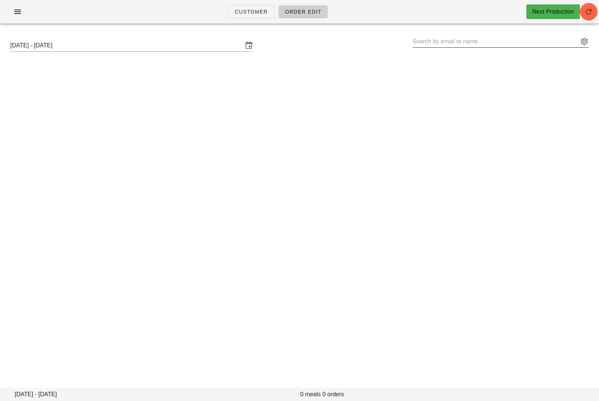
click at [493, 43] on input "text" at bounding box center [496, 42] width 166 height 12
paste input "MichaelGoodfellow@gmx.com"
type input "Michael Goodfellow (michaelgoodfellow@gmx.com)"
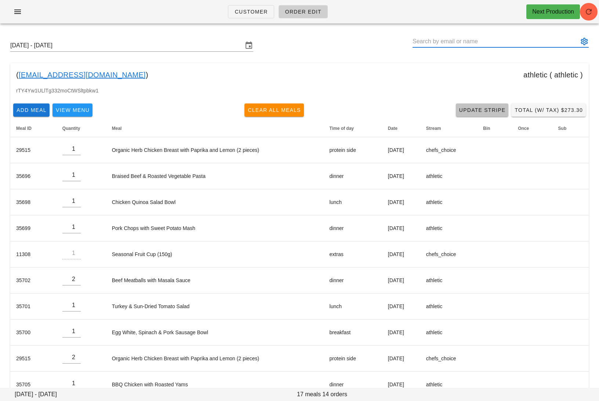
click at [484, 108] on span "Update Stripe" at bounding box center [482, 110] width 47 height 6
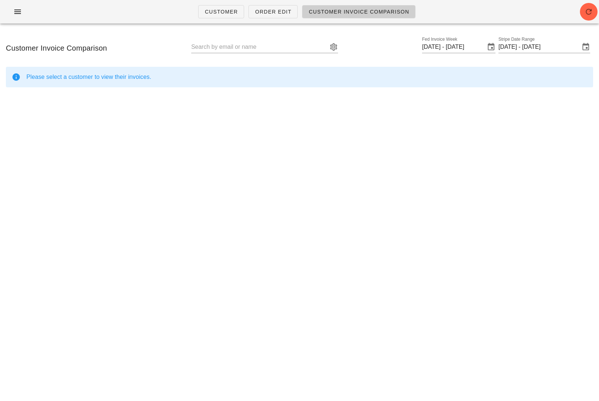
type input "Michael Goodfellow (michaelgoodfellow@gmx.com)"
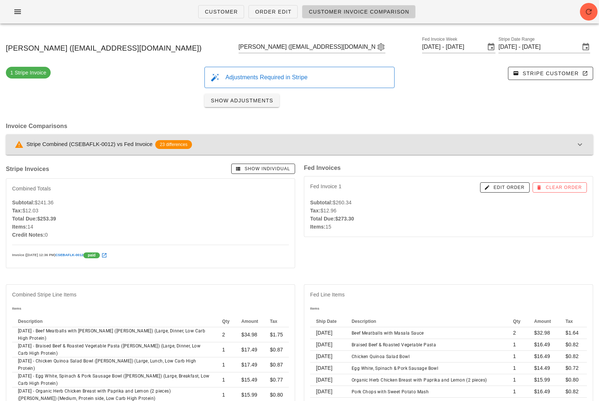
click at [397, 142] on div "Stripe Combined (CSEBAFLK-0012) vs Fed Invoice 23 differences" at bounding box center [295, 144] width 561 height 9
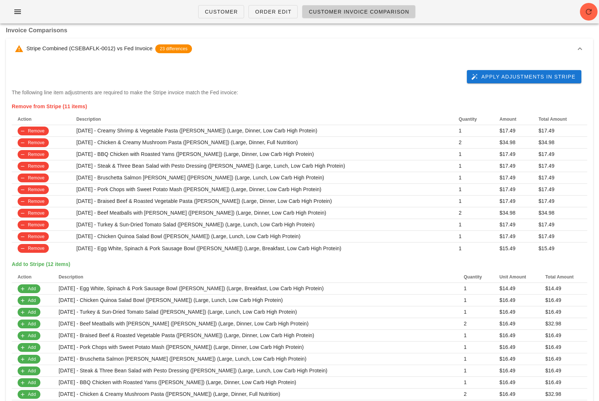
scroll to position [10, 0]
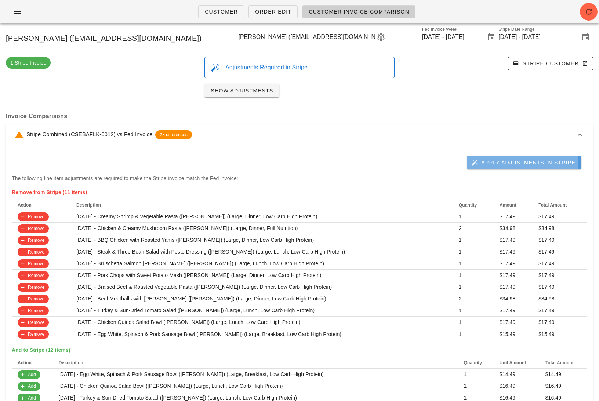
click at [512, 159] on span "Apply Adjustments in Stripe" at bounding box center [524, 162] width 103 height 7
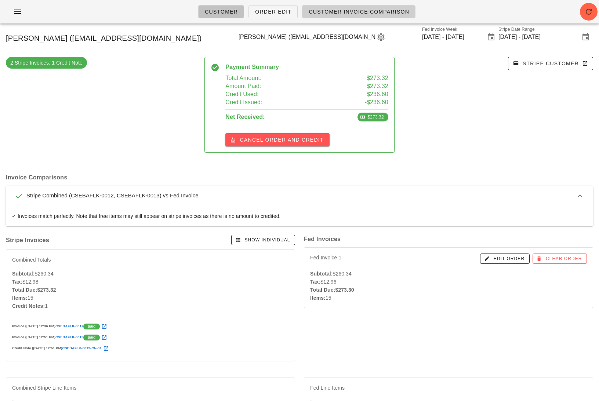
click at [221, 14] on span "Customer" at bounding box center [221, 12] width 33 height 6
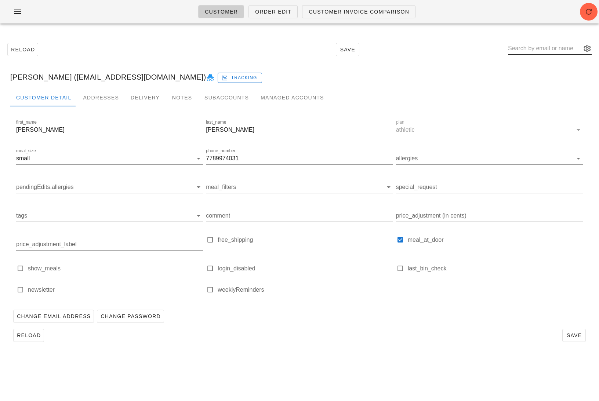
click at [527, 46] on input "text" at bounding box center [544, 49] width 73 height 12
paste input "gurleen@maanfarms.com"
type input "gurleen@maanfarms.com"
click at [543, 70] on div "Gurleen Maan" at bounding box center [592, 73] width 129 height 7
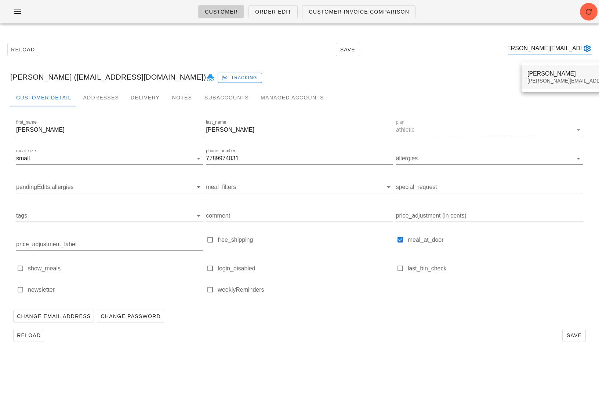
scroll to position [0, 0]
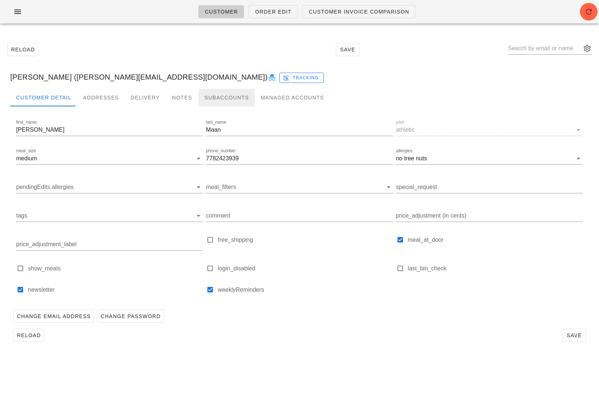
click at [205, 93] on div "Subaccounts" at bounding box center [227, 98] width 56 height 18
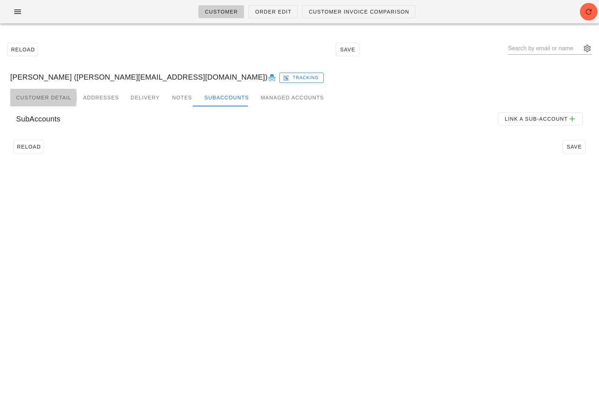
click at [53, 96] on div "Customer Detail" at bounding box center [43, 98] width 67 height 18
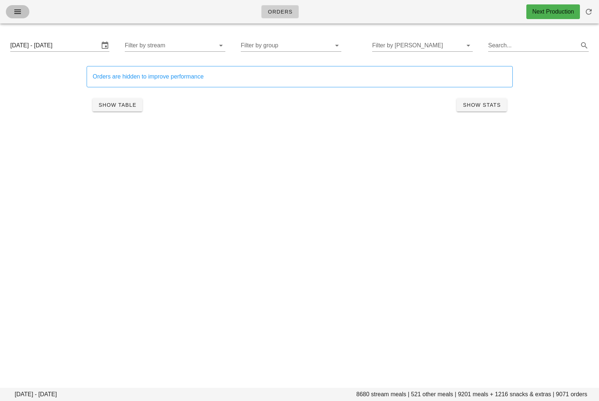
click at [18, 11] on icon "button" at bounding box center [17, 11] width 9 height 9
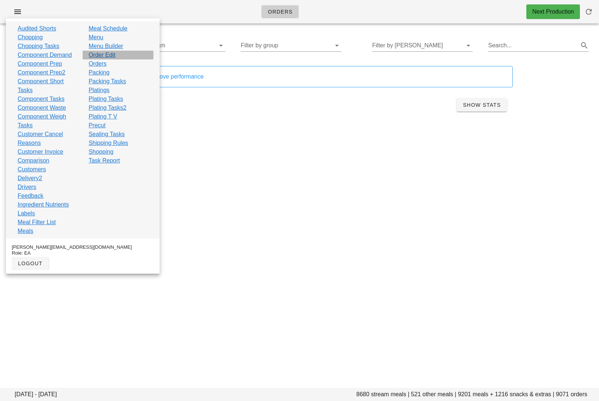
click at [105, 56] on link "Order Edit" at bounding box center [101, 55] width 27 height 9
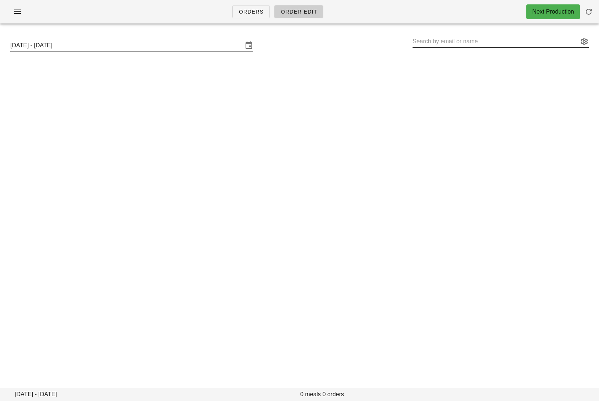
click at [461, 37] on input "text" at bounding box center [496, 42] width 166 height 12
paste input "[EMAIL_ADDRESS][DOMAIN_NAME]"
type input "[PERSON_NAME] ([PERSON_NAME][EMAIL_ADDRESS][DOMAIN_NAME])"
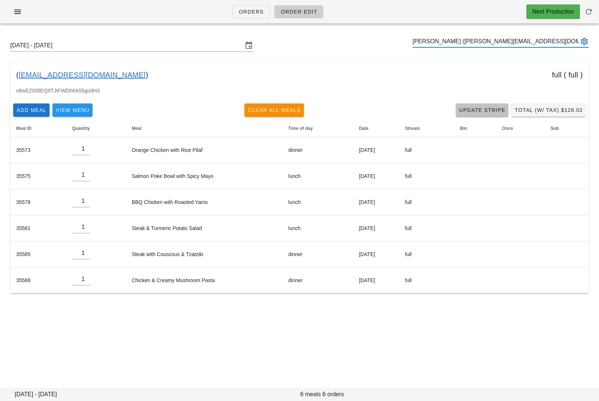
click at [490, 111] on span "Update Stripe" at bounding box center [482, 110] width 47 height 6
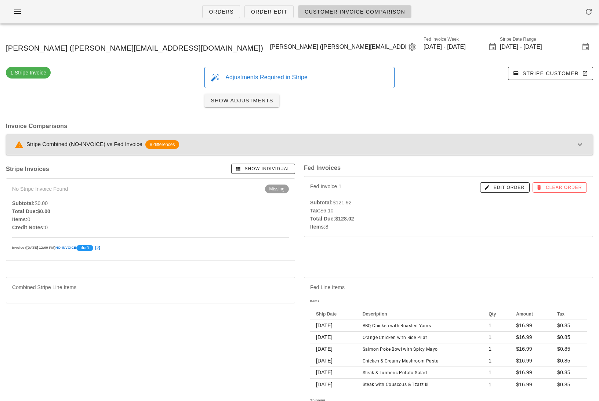
click at [390, 141] on div "Stripe Combined (NO-INVOICE) vs Fed Invoice 8 differences" at bounding box center [295, 144] width 561 height 9
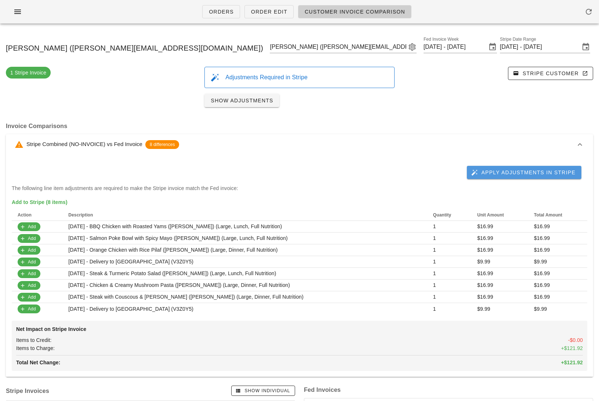
click at [505, 169] on span "Apply Adjustments in Stripe" at bounding box center [524, 172] width 103 height 7
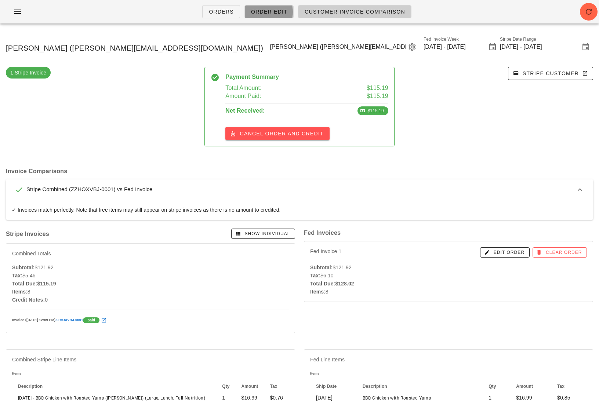
click at [260, 12] on span "Order Edit" at bounding box center [269, 12] width 37 height 6
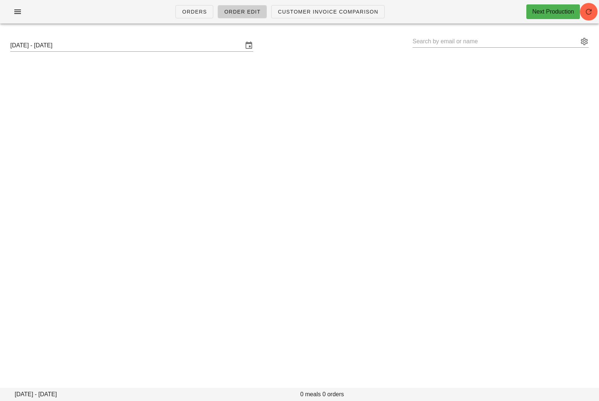
type input "[PERSON_NAME] ([PERSON_NAME][EMAIL_ADDRESS][DOMAIN_NAME])"
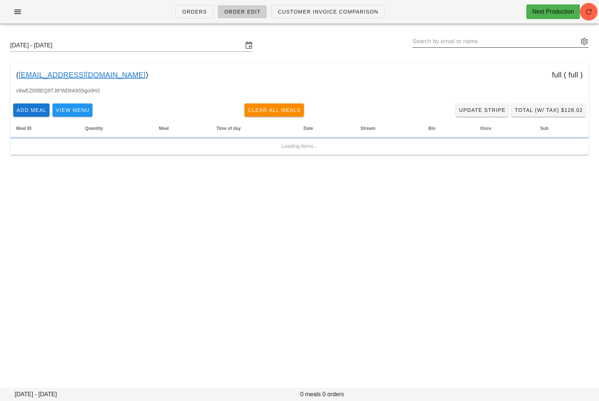
click at [539, 41] on input "text" at bounding box center [496, 42] width 166 height 12
paste input "[EMAIL_ADDRESS][DOMAIN_NAME]"
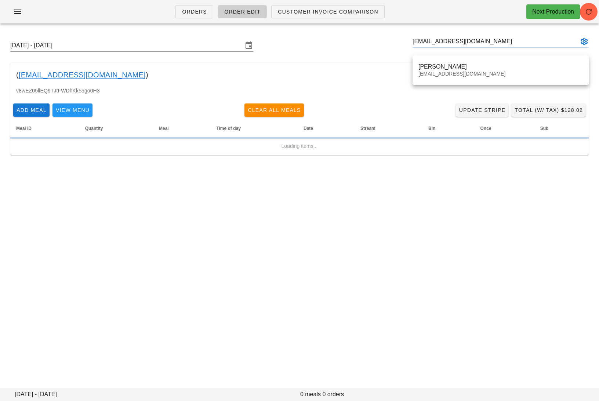
type input "[PERSON_NAME] * ([URL][DATE][DOMAIN_NAME])"
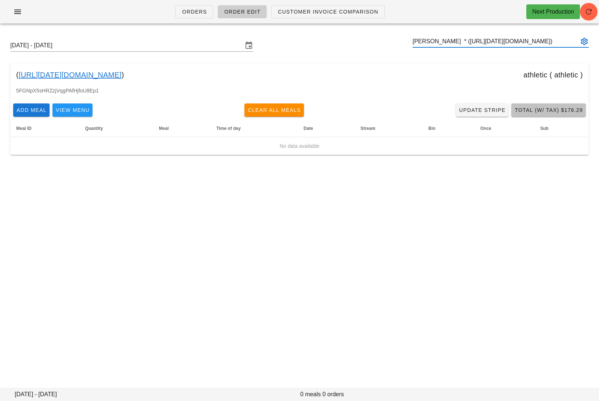
click at [559, 110] on span "Total (w/ Tax) $176.29" at bounding box center [548, 110] width 69 height 6
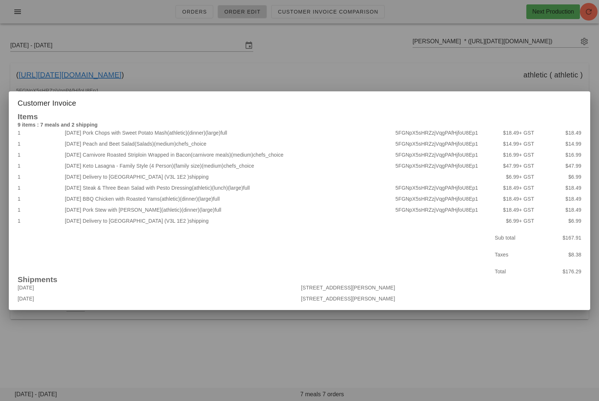
click at [342, 75] on div at bounding box center [299, 200] width 599 height 401
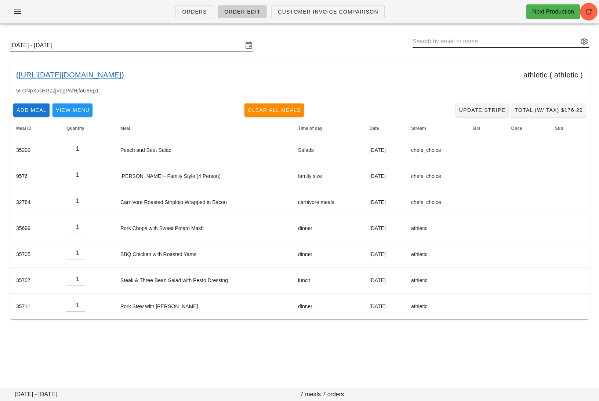
click at [450, 41] on input "text" at bounding box center [496, 42] width 166 height 12
paste input "[EMAIL_ADDRESS][DOMAIN_NAME]"
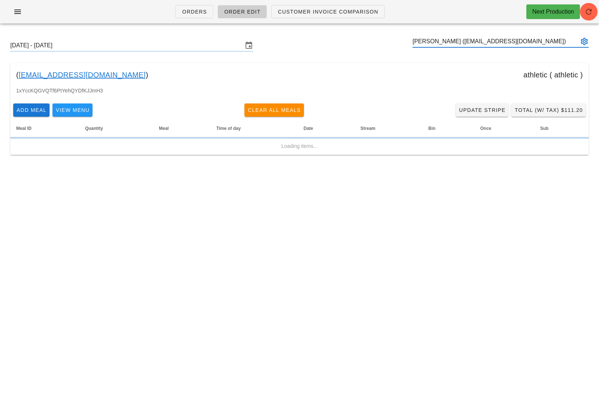
type input "[PERSON_NAME] ([EMAIL_ADDRESS][DOMAIN_NAME])"
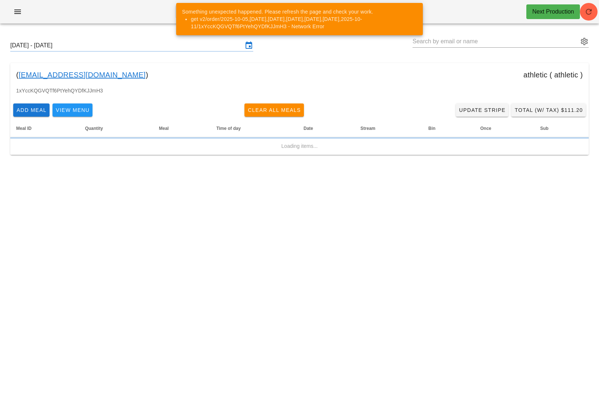
click at [145, 50] on input "[DATE] - [DATE]" at bounding box center [126, 46] width 233 height 12
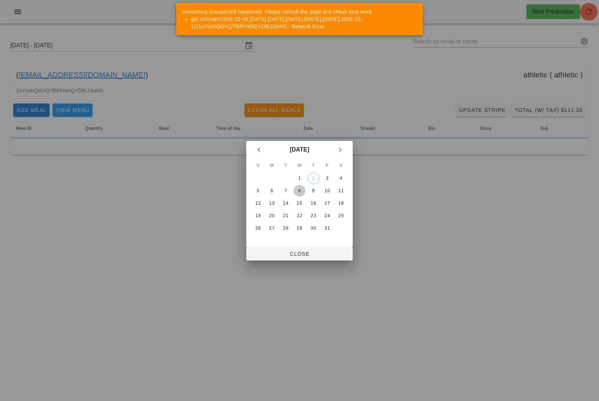
click at [299, 189] on div "8" at bounding box center [300, 190] width 12 height 5
click at [303, 251] on span "Close" at bounding box center [299, 254] width 95 height 6
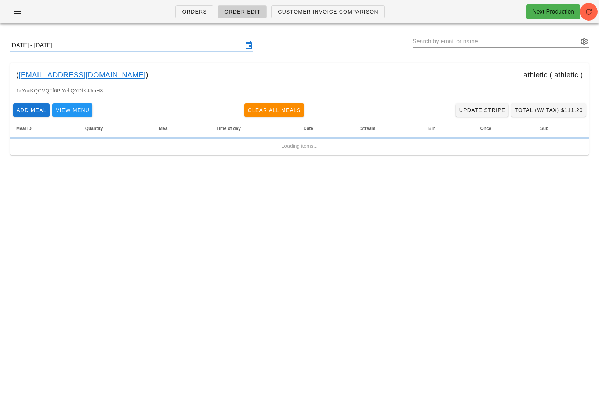
click at [137, 40] on input "[DATE] - [DATE]" at bounding box center [126, 46] width 233 height 12
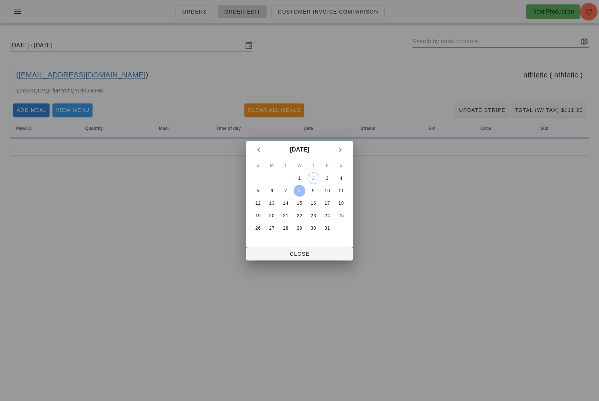
click at [301, 191] on div "8" at bounding box center [300, 190] width 12 height 5
click at [309, 252] on span "Close" at bounding box center [299, 254] width 95 height 6
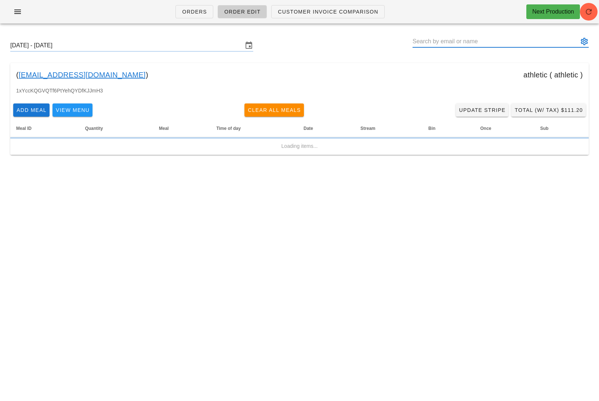
click at [462, 42] on input "text" at bounding box center [496, 42] width 166 height 12
paste input "[EMAIL_ADDRESS][DOMAIN_NAME]"
click at [358, 87] on div "1xYccKQGVQTf6PtYehQYDfKJJmH3" at bounding box center [299, 94] width 579 height 14
type input "[PERSON_NAME] ([EMAIL_ADDRESS][DOMAIN_NAME])"
click at [272, 113] on span "Clear All Meals" at bounding box center [275, 110] width 54 height 6
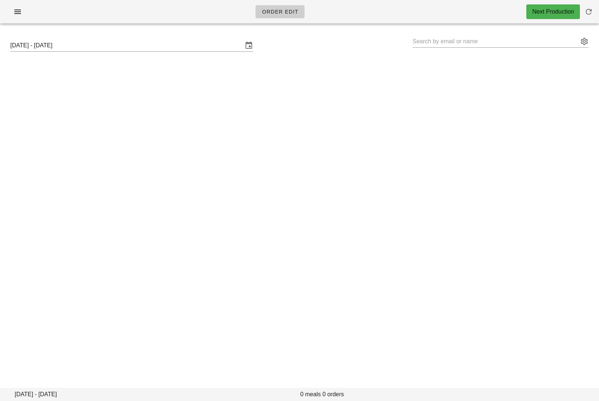
type input "[PERSON_NAME] ([EMAIL_ADDRESS][DOMAIN_NAME])"
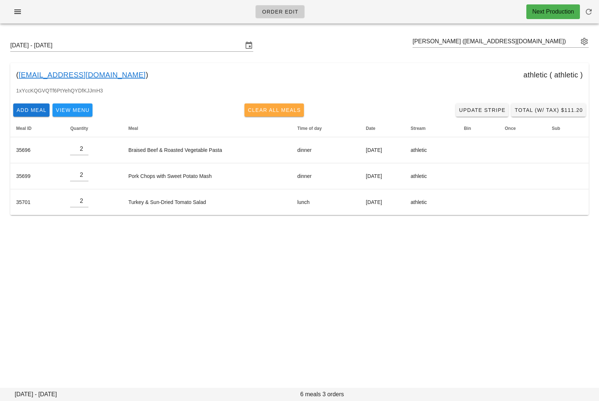
click at [278, 111] on span "Clear All Meals" at bounding box center [275, 110] width 54 height 6
type input "0"
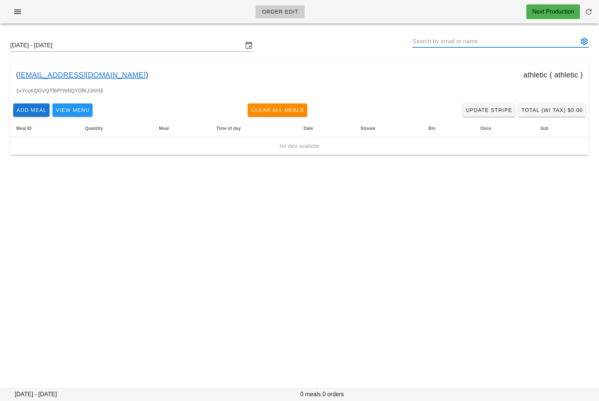
click at [546, 42] on input "text" at bounding box center [496, 42] width 166 height 12
paste input "[EMAIL_ADDRESS][DOMAIN_NAME]"
type input "[PERSON_NAME] ([EMAIL_ADDRESS][DOMAIN_NAME])"
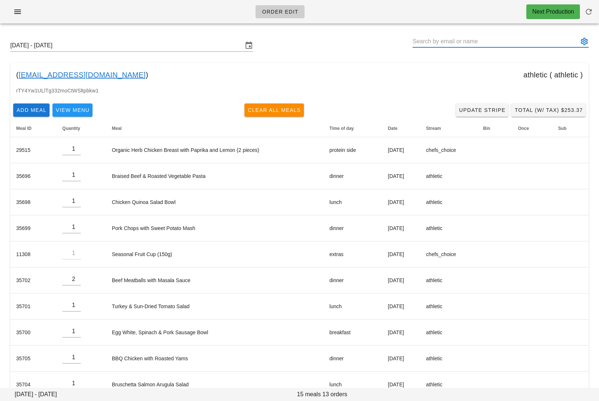
paste input "[EMAIL_ADDRESS][DOMAIN_NAME]"
drag, startPoint x: 501, startPoint y: 43, endPoint x: 446, endPoint y: 44, distance: 55.1
click at [446, 44] on input "[EMAIL_ADDRESS][DOMAIN_NAME]" at bounding box center [496, 42] width 166 height 12
click at [585, 43] on button "appended action" at bounding box center [584, 41] width 9 height 9
type input "darylcroswell"
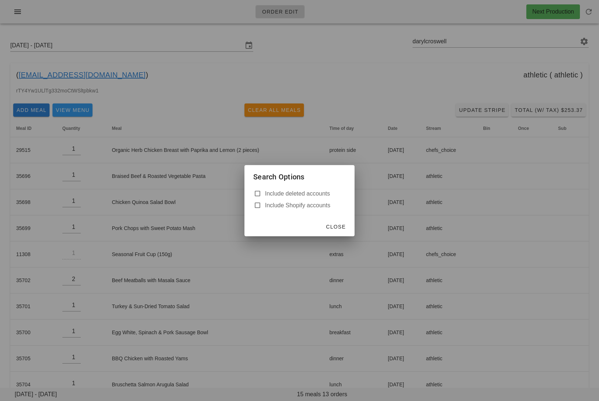
click at [294, 194] on label "Include deleted accounts" at bounding box center [305, 193] width 81 height 7
checkbox input "true"
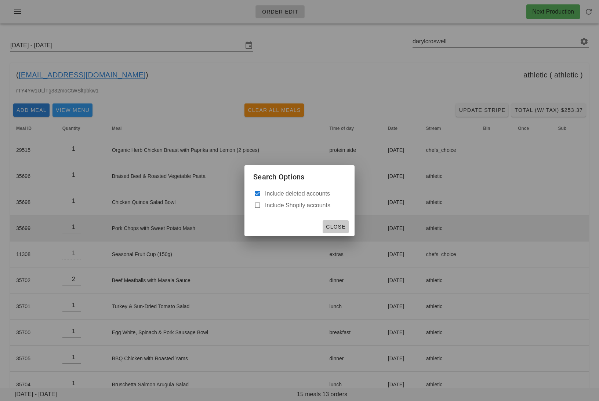
click at [339, 225] on span "Close" at bounding box center [336, 227] width 20 height 6
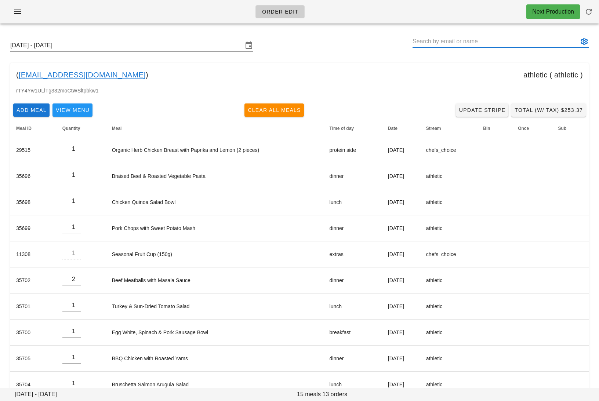
paste input "[EMAIL_ADDRESS][DOMAIN_NAME]"
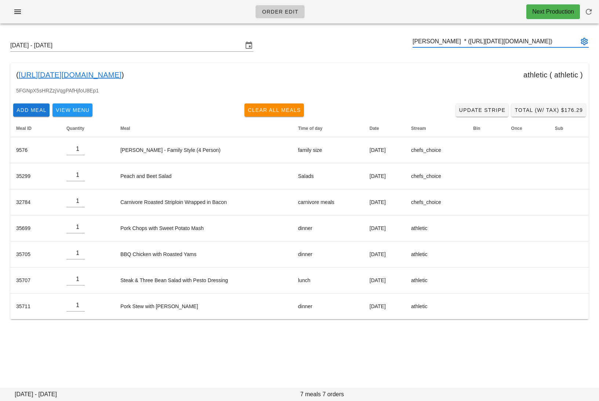
type input "[PERSON_NAME] * ([URL][DATE][DOMAIN_NAME])"
click at [294, 107] on span "Clear All Meals" at bounding box center [275, 110] width 54 height 6
type input "0"
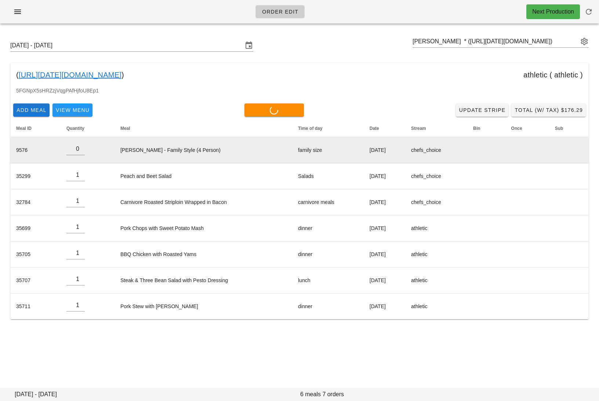
type input "0"
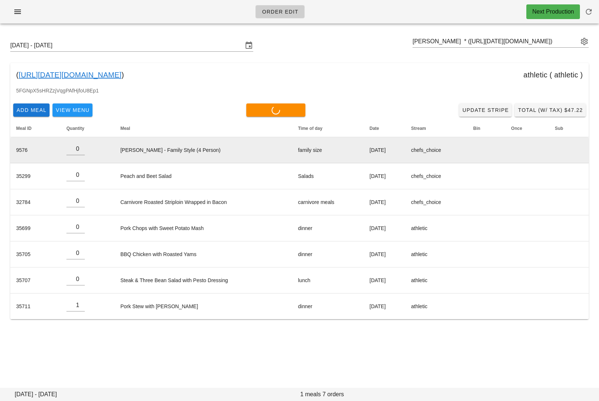
type input "0"
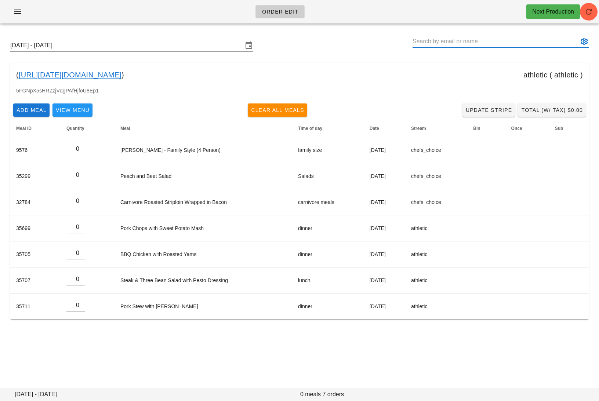
click at [501, 46] on input "text" at bounding box center [496, 42] width 166 height 12
paste input "[EMAIL_ADDRESS][DOMAIN_NAME]"
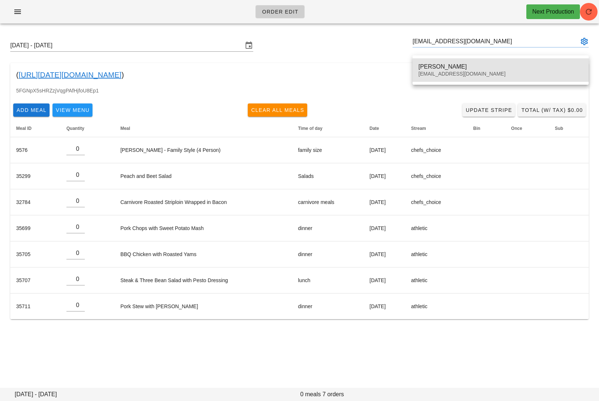
click at [482, 64] on div "[PERSON_NAME]" at bounding box center [501, 66] width 165 height 7
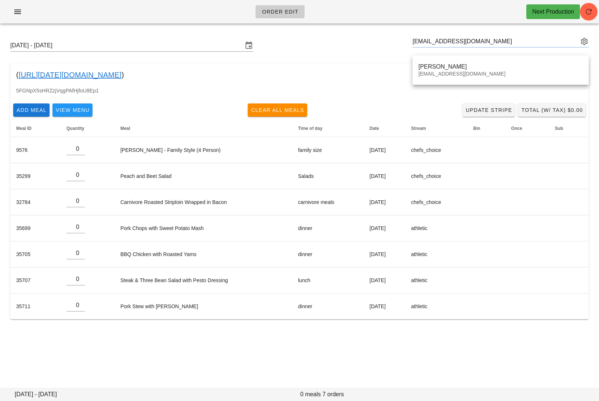
type input "[PERSON_NAME] ([EMAIL_ADDRESS][DOMAIN_NAME])"
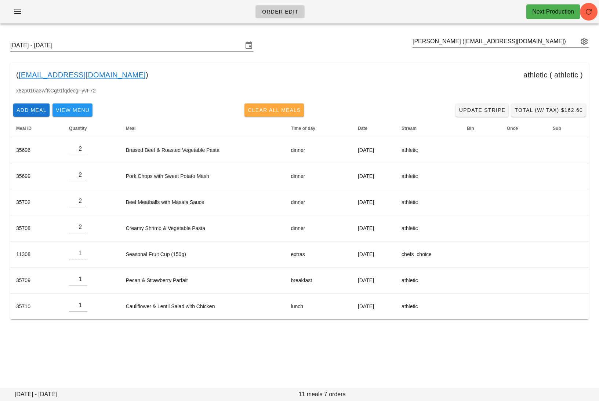
click at [270, 112] on span "Clear All Meals" at bounding box center [275, 110] width 54 height 6
type input "0"
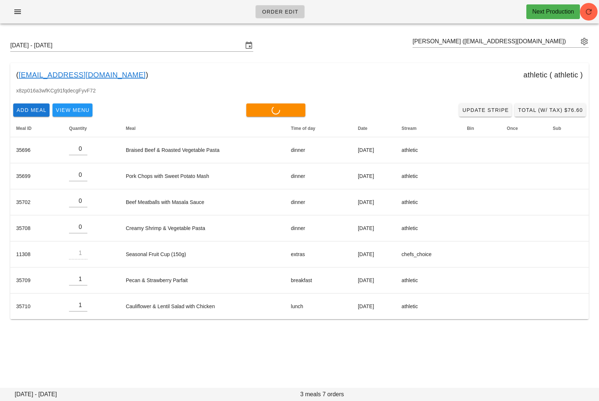
type input "0"
click at [542, 43] on input "text" at bounding box center [496, 42] width 166 height 12
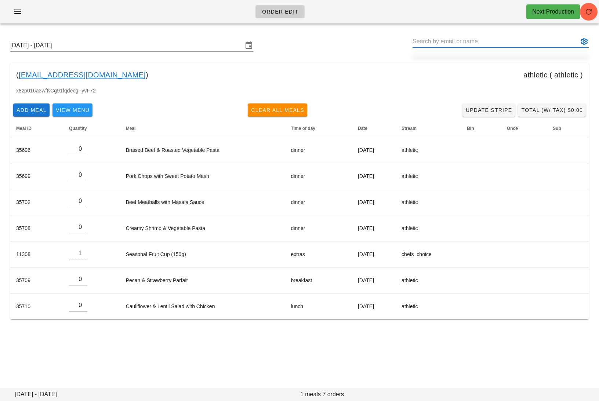
paste input "[EMAIL_ADDRESS][DOMAIN_NAME]"
click at [588, 40] on button "appended action" at bounding box center [584, 41] width 9 height 9
type input "[EMAIL_ADDRESS][DOMAIN_NAME]"
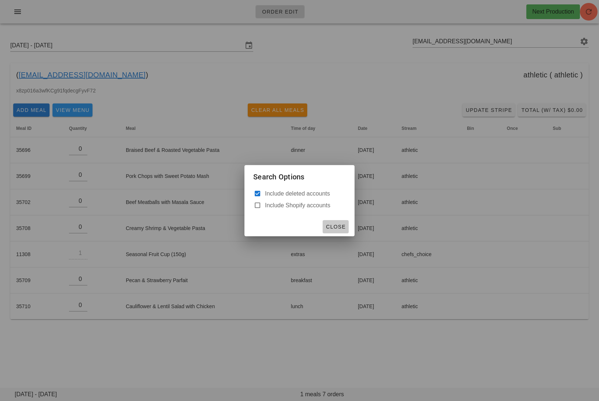
click at [335, 225] on span "Close" at bounding box center [336, 227] width 20 height 6
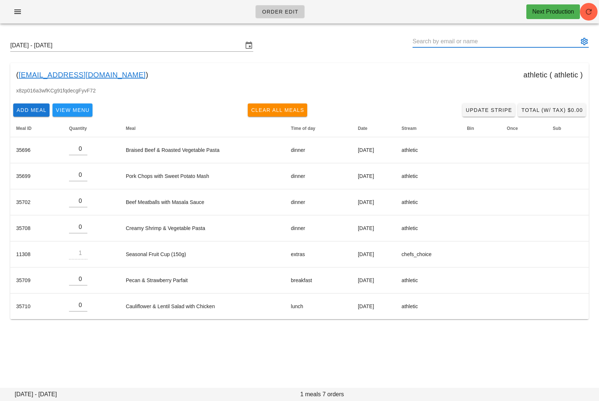
paste input "[EMAIL_ADDRESS][DOMAIN_NAME]"
drag, startPoint x: 481, startPoint y: 41, endPoint x: 437, endPoint y: 44, distance: 44.2
click at [437, 44] on input "[EMAIL_ADDRESS][DOMAIN_NAME]" at bounding box center [496, 42] width 166 height 12
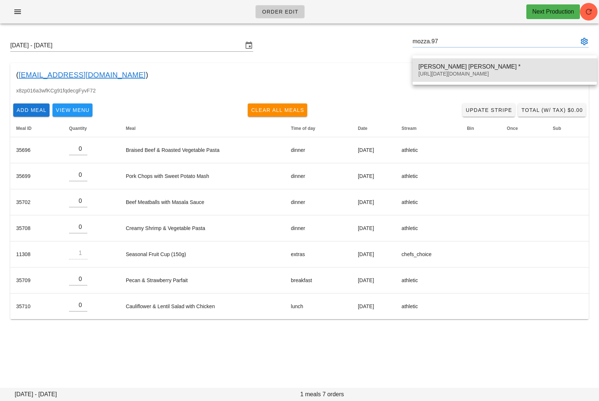
click at [450, 66] on div "[PERSON_NAME] [PERSON_NAME] *" at bounding box center [505, 66] width 173 height 7
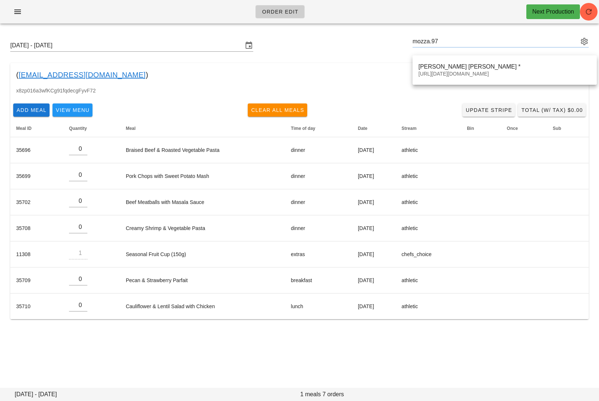
type input "[PERSON_NAME] [PERSON_NAME] * ([URL][DATE][DOMAIN_NAME])"
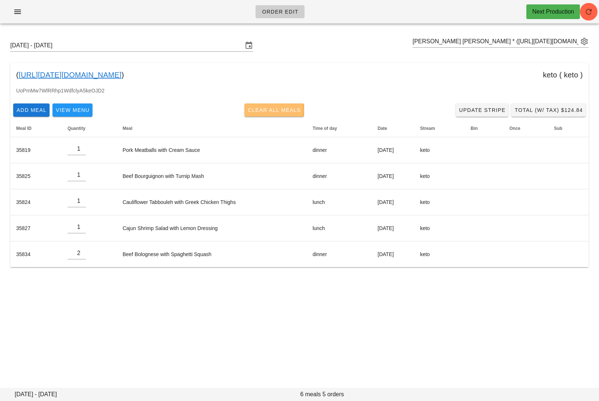
click at [271, 106] on button "Clear All Meals" at bounding box center [274, 110] width 59 height 13
type input "0"
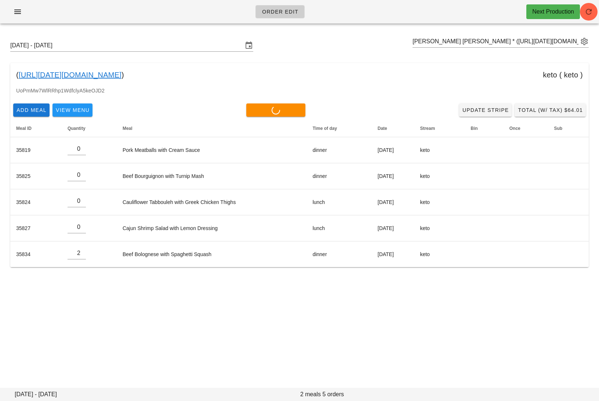
type input "0"
click at [476, 42] on input "text" at bounding box center [496, 42] width 166 height 12
paste input "[EMAIL_ADDRESS][DOMAIN_NAME]"
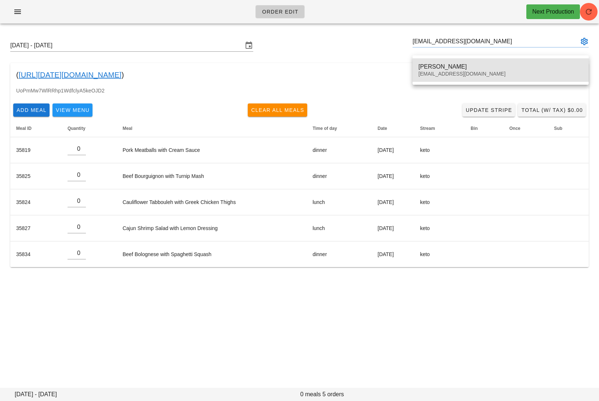
click at [461, 66] on div "[PERSON_NAME]" at bounding box center [501, 66] width 165 height 7
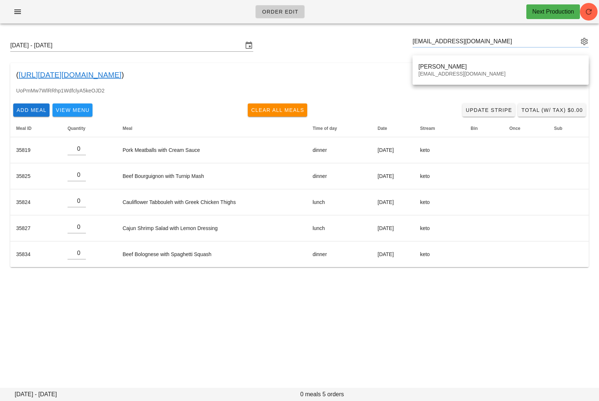
type input "[PERSON_NAME] ([EMAIL_ADDRESS][DOMAIN_NAME])"
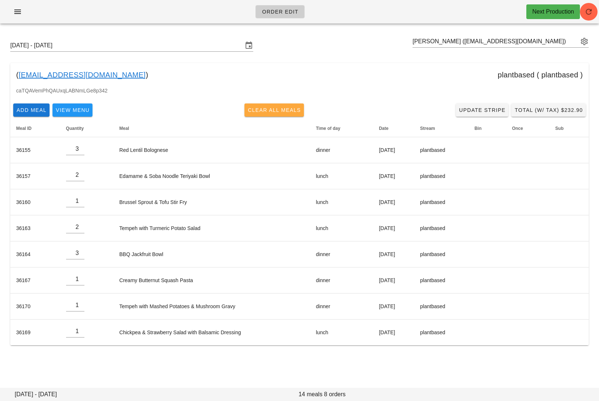
click at [256, 106] on button "Clear All Meals" at bounding box center [274, 110] width 59 height 13
type input "0"
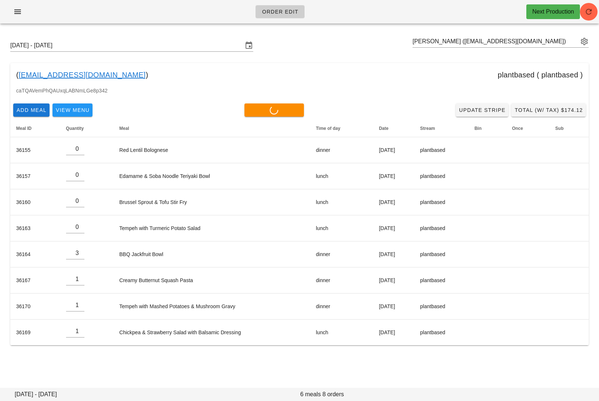
type input "0"
click at [24, 112] on span "Add Meal" at bounding box center [31, 110] width 30 height 6
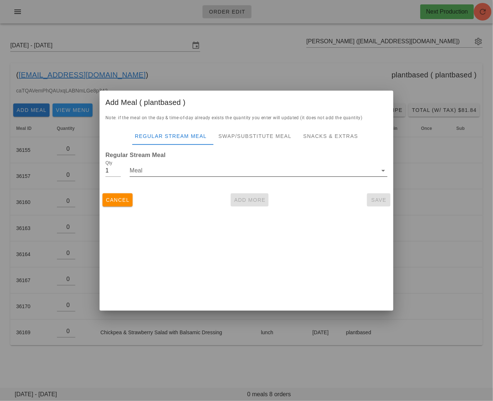
click at [263, 166] on input "Meal" at bounding box center [254, 171] width 248 height 12
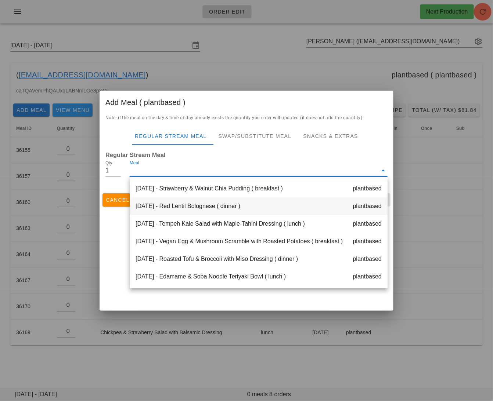
click at [183, 204] on div "[DATE] - Red Lentil Bolognese ( dinner ) plantbased" at bounding box center [259, 207] width 258 height 18
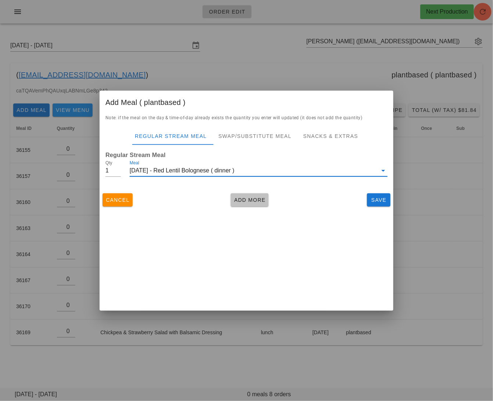
click at [247, 199] on span "Add More" at bounding box center [250, 200] width 32 height 6
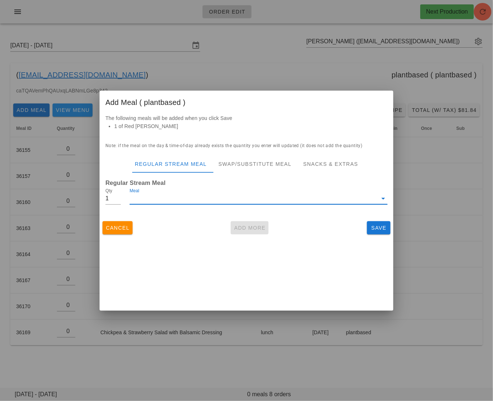
click at [163, 199] on input "Meal" at bounding box center [254, 199] width 248 height 12
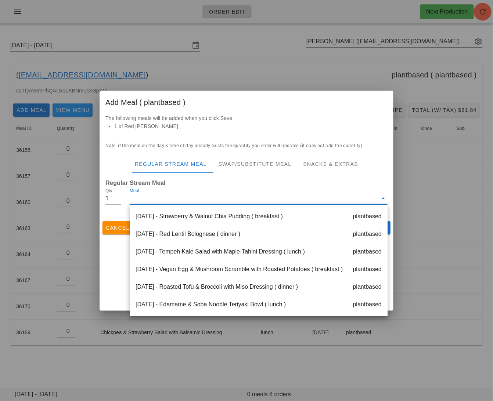
click at [212, 303] on div "[DATE] - Edamame & Soba Noodle Teriyaki Bowl ( lunch ) plantbased" at bounding box center [259, 305] width 258 height 18
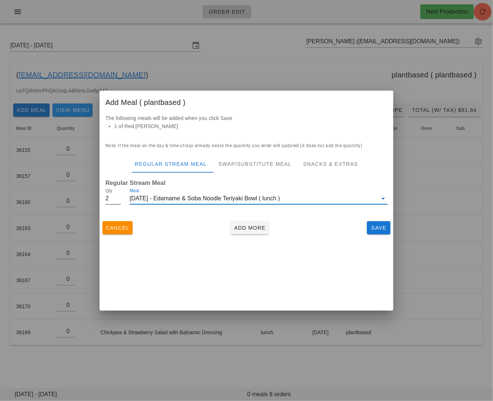
click at [118, 196] on input "2" at bounding box center [112, 199] width 15 height 12
click at [249, 229] on span "Add More" at bounding box center [250, 228] width 32 height 6
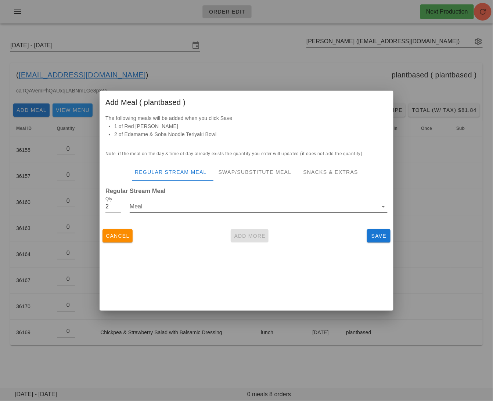
click at [188, 208] on input "Meal" at bounding box center [254, 207] width 248 height 12
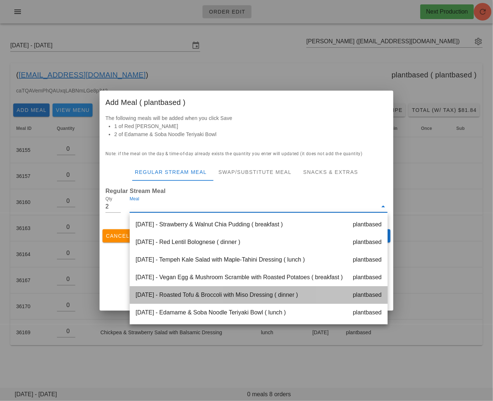
click at [242, 294] on div "[DATE] - Roasted Tofu & Broccoli with Miso Dressing ( dinner ) plantbased" at bounding box center [259, 295] width 258 height 18
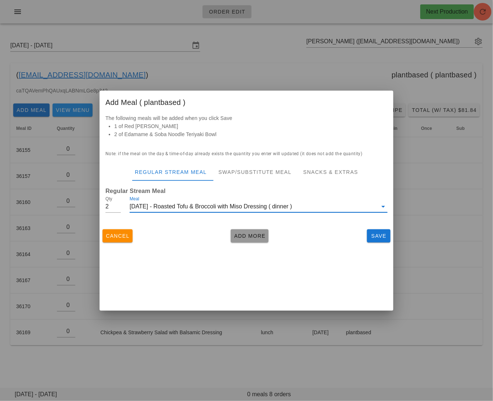
click at [256, 233] on span "Add More" at bounding box center [250, 236] width 32 height 6
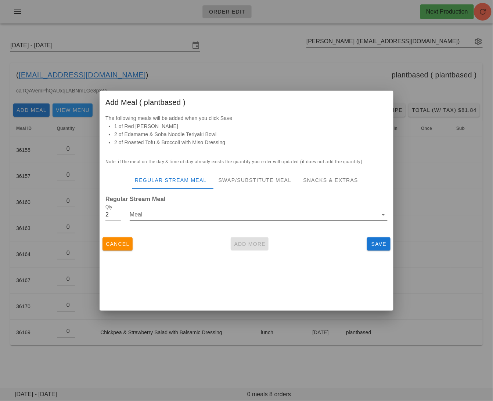
click at [152, 217] on input "Meal" at bounding box center [254, 215] width 248 height 12
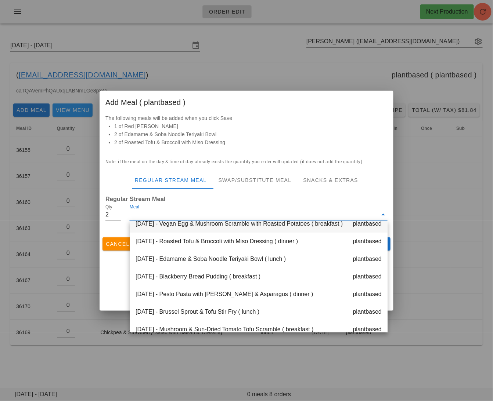
scroll to position [65, 0]
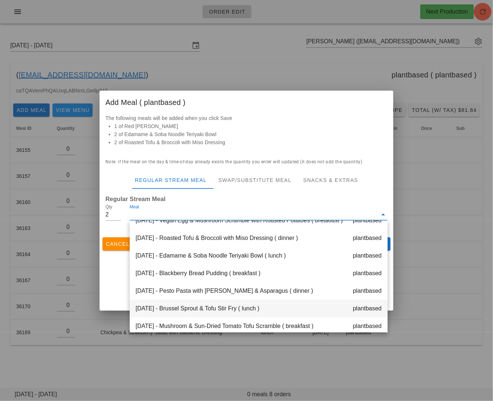
click at [211, 310] on div "[DATE] - [GEOGRAPHIC_DATA] Sprout & Tofu Stir Fry ( lunch ) plantbased" at bounding box center [259, 309] width 258 height 18
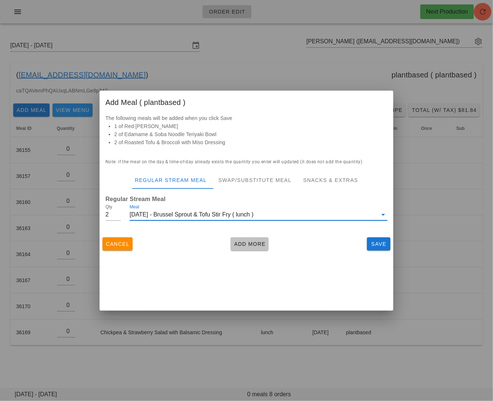
click at [249, 246] on span "Add More" at bounding box center [250, 244] width 32 height 6
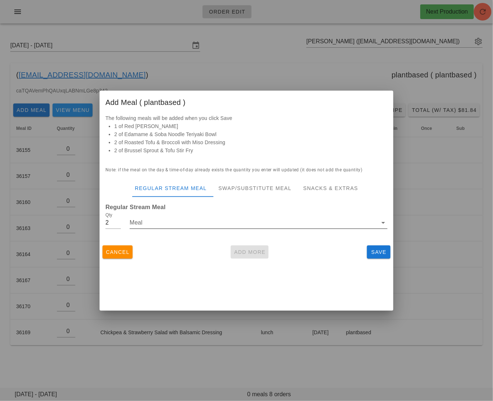
click at [182, 226] on input "Meal" at bounding box center [254, 223] width 248 height 12
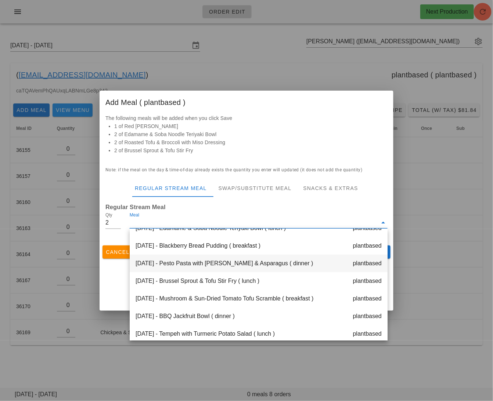
scroll to position [105, 0]
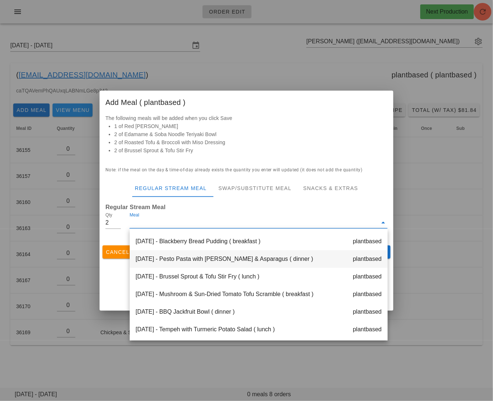
click at [242, 256] on div "[DATE] - Pesto Pasta with Zucchini & Asparagus ( dinner ) plantbased" at bounding box center [259, 259] width 258 height 18
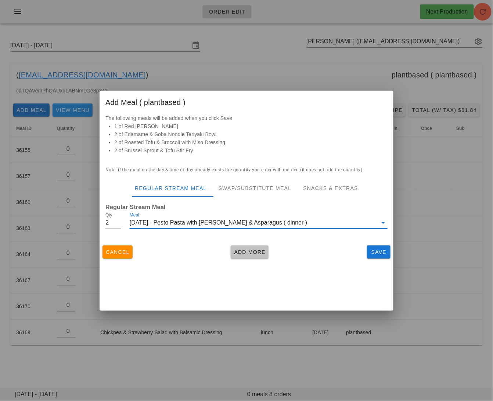
click at [252, 250] on span "Add More" at bounding box center [250, 252] width 32 height 6
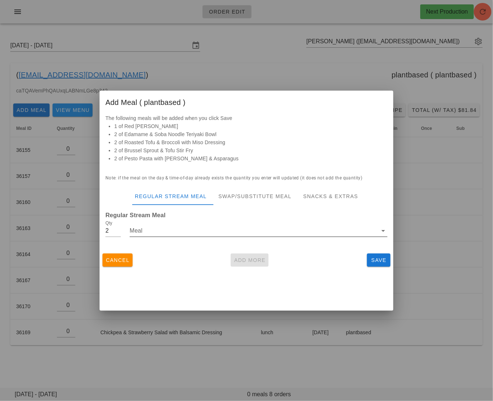
click at [166, 232] on input "Meal" at bounding box center [254, 231] width 248 height 12
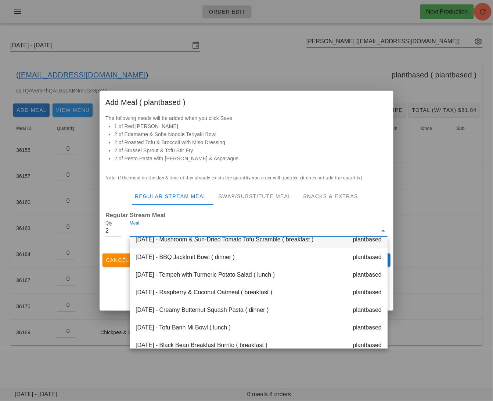
scroll to position [192, 0]
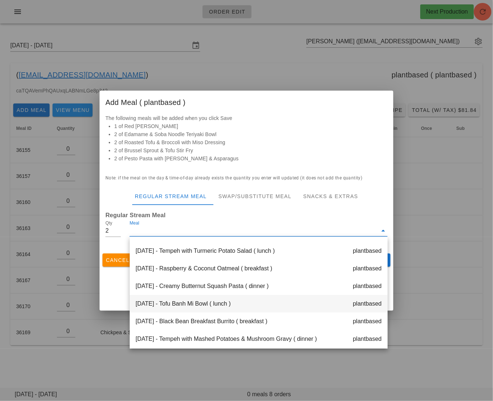
click at [230, 299] on div "[DATE] - Tofu Banh Mi Bowl ( lunch ) plantbased" at bounding box center [259, 304] width 258 height 18
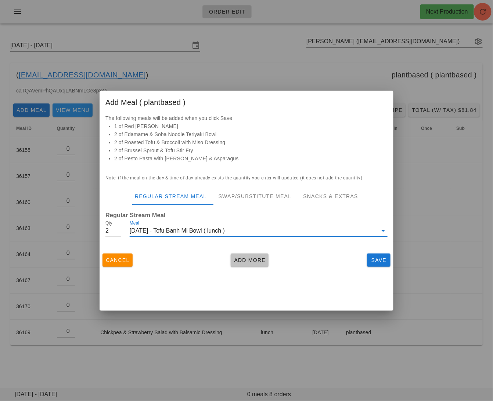
click at [264, 262] on span "Add More" at bounding box center [250, 260] width 32 height 6
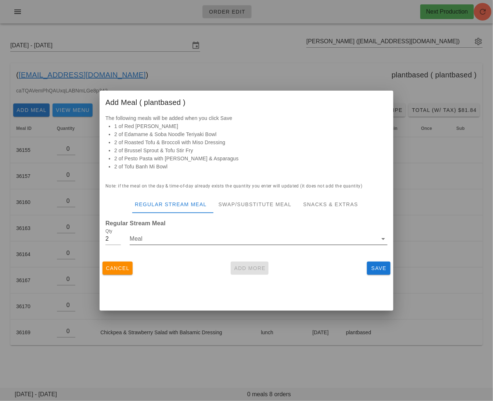
click at [217, 242] on input "Meal" at bounding box center [254, 239] width 248 height 12
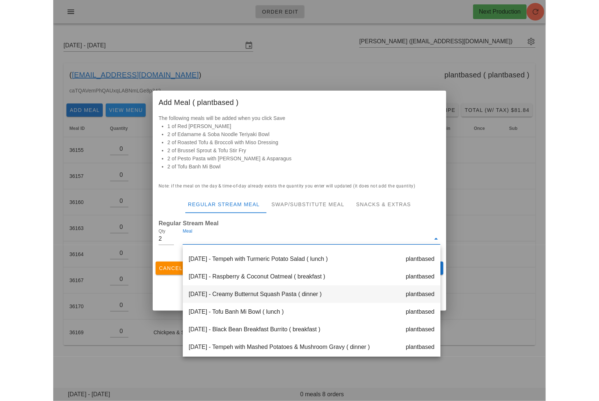
scroll to position [212, 0]
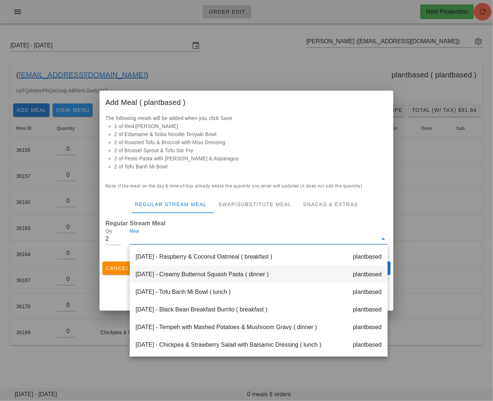
click at [223, 276] on div "[DATE] - Creamy Butternut Squash Pasta ( dinner ) plantbased" at bounding box center [259, 275] width 258 height 18
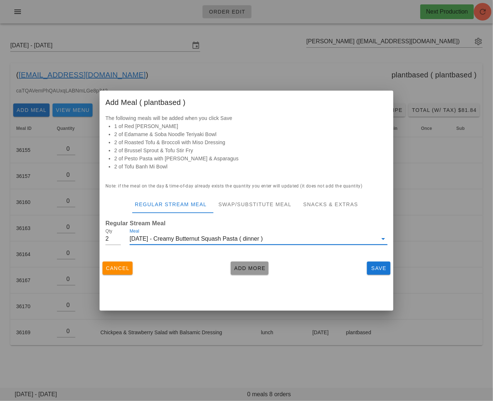
click at [241, 267] on span "Add More" at bounding box center [250, 268] width 32 height 6
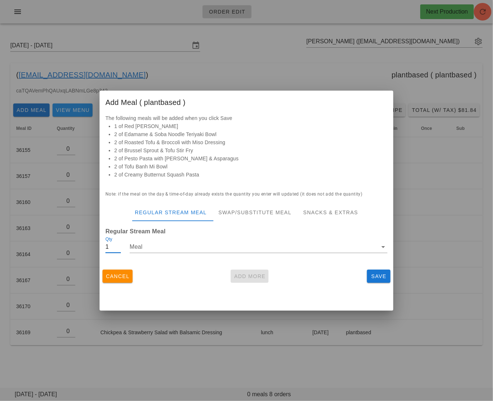
type input "1"
click at [119, 250] on input "1" at bounding box center [112, 247] width 15 height 12
click at [158, 248] on input "Meal" at bounding box center [254, 247] width 248 height 12
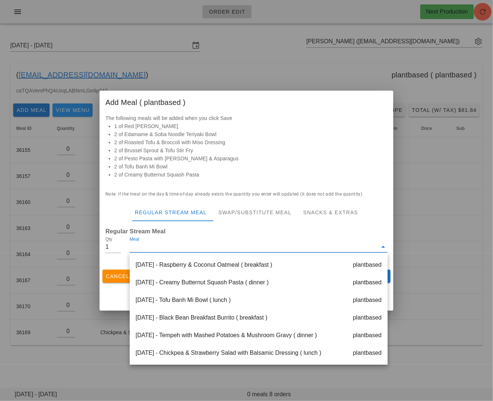
click at [236, 353] on div "[DATE] - Chickpea & Strawberry Salad with Balsamic Dressing ( lunch ) plantbased" at bounding box center [259, 353] width 258 height 18
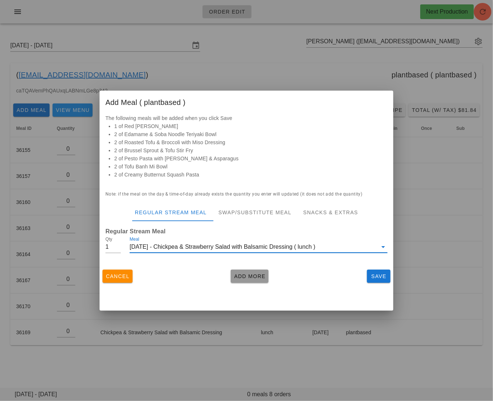
click at [255, 274] on span "Add More" at bounding box center [250, 277] width 32 height 6
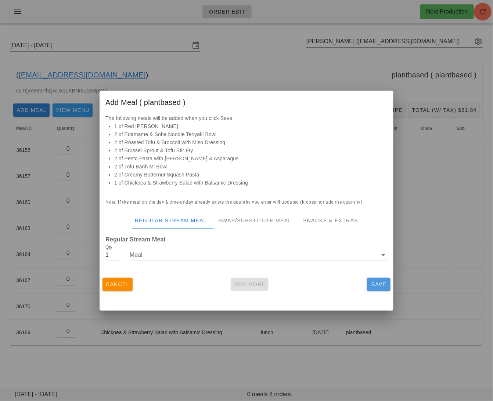
click at [386, 284] on span "Save" at bounding box center [379, 285] width 18 height 6
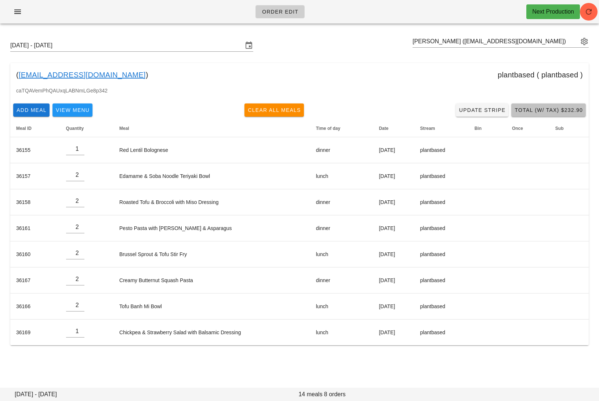
click at [553, 107] on span "Total (w/ Tax) $232.90" at bounding box center [548, 110] width 69 height 6
